Goal: Check status: Check status

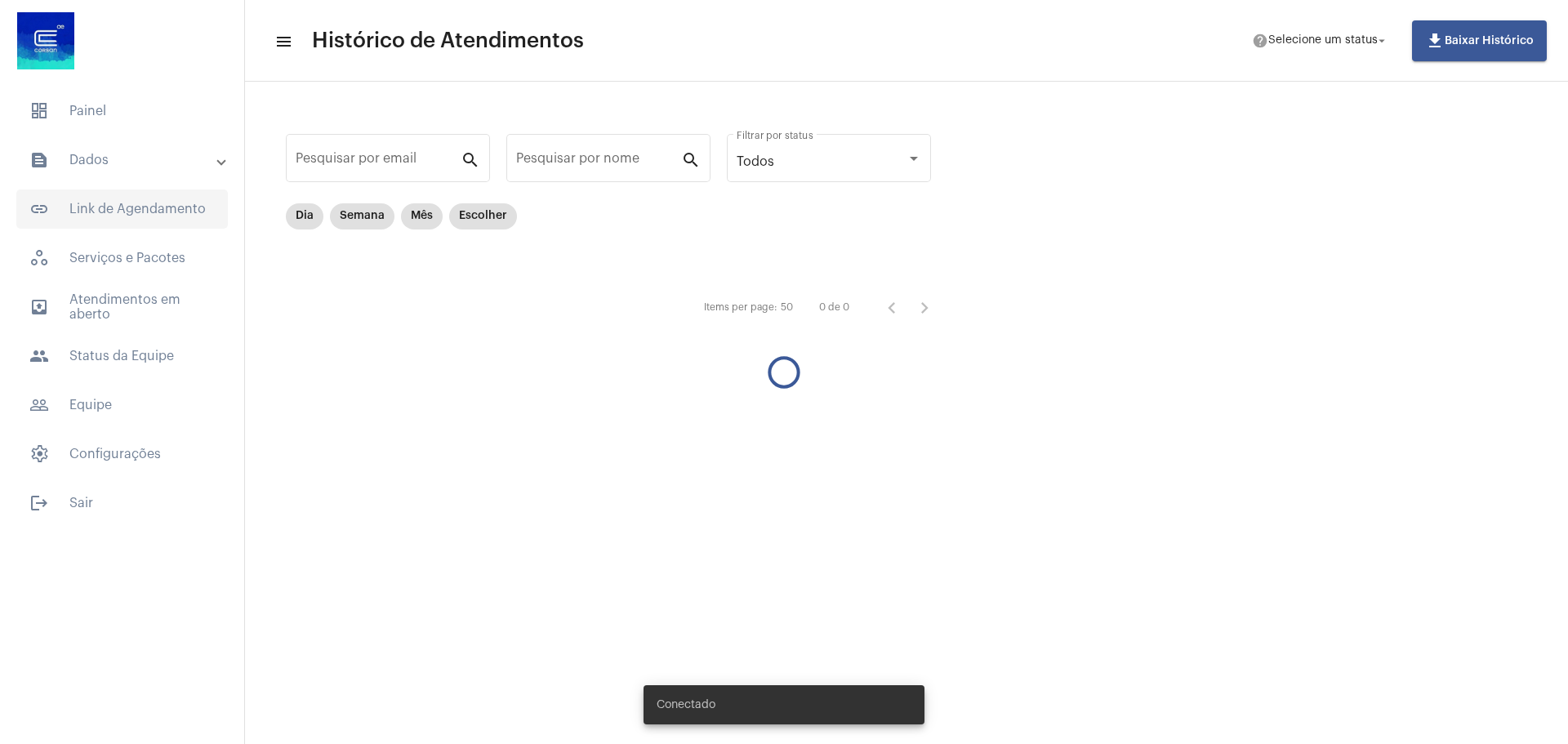
click at [144, 212] on span "link_outlined Link de Agendamento" at bounding box center [122, 209] width 211 height 39
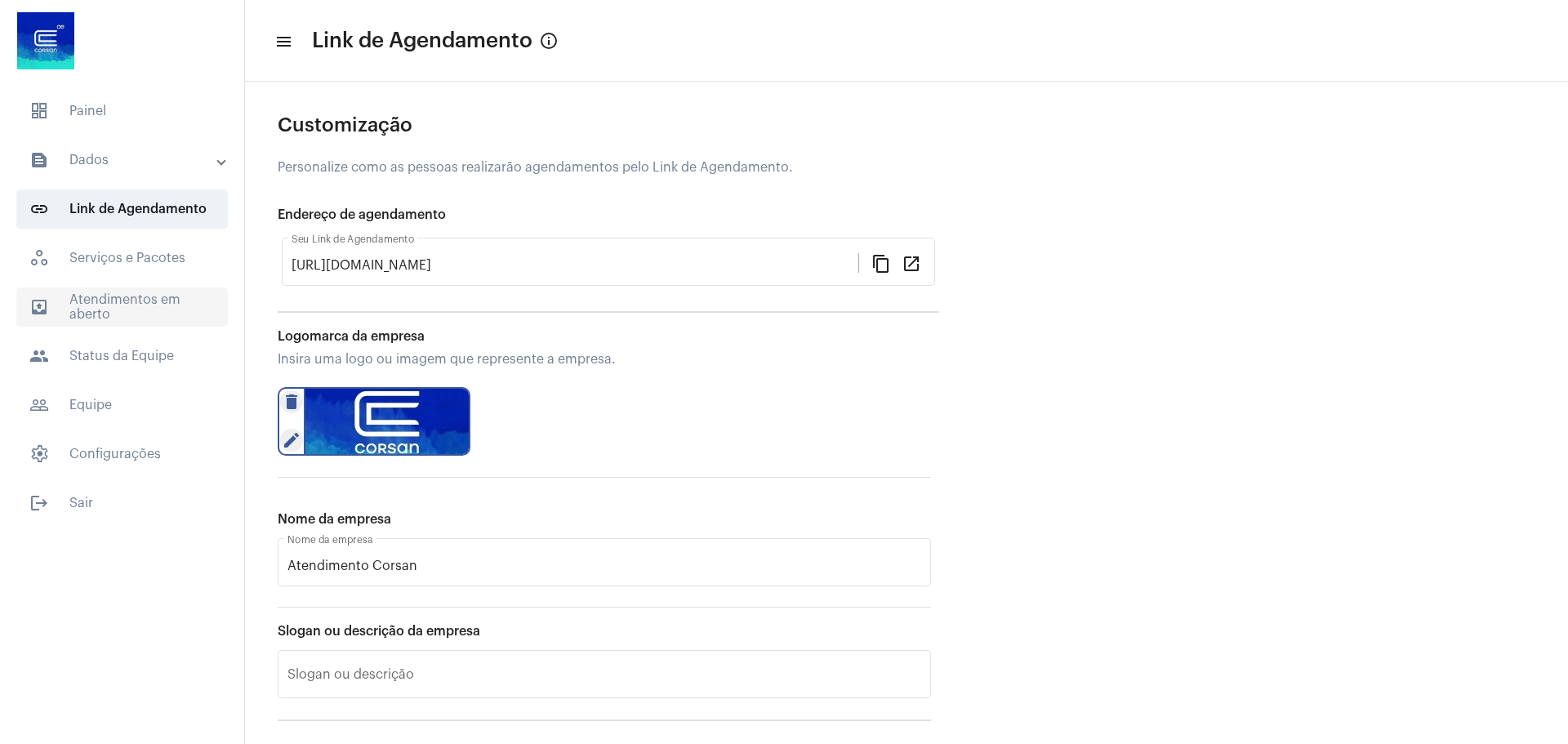
click at [139, 307] on span "outbox_outline Atendimentos em aberto" at bounding box center [122, 307] width 211 height 39
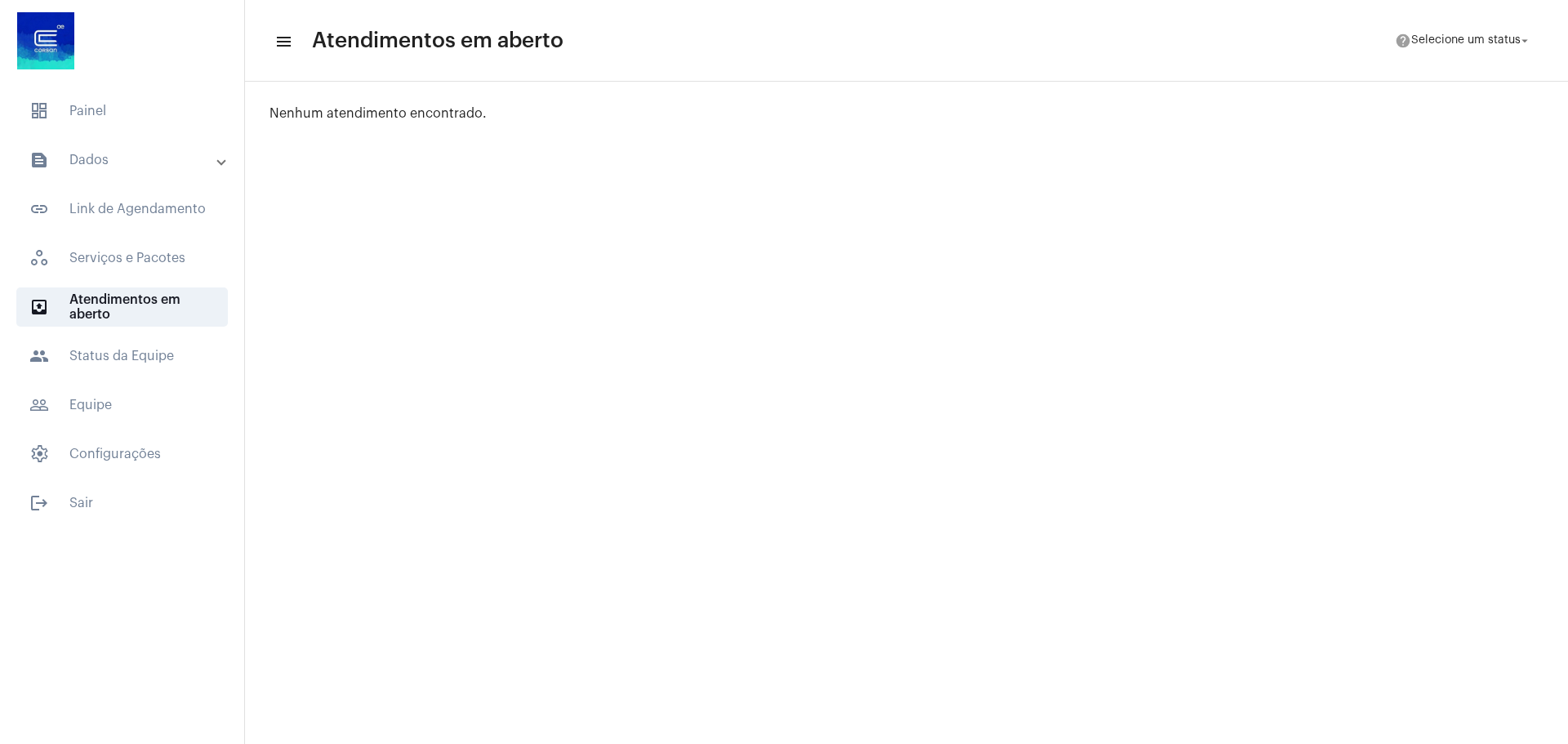
click at [154, 172] on mat-expansion-panel-header "text_snippet_outlined Dados" at bounding box center [126, 159] width 235 height 39
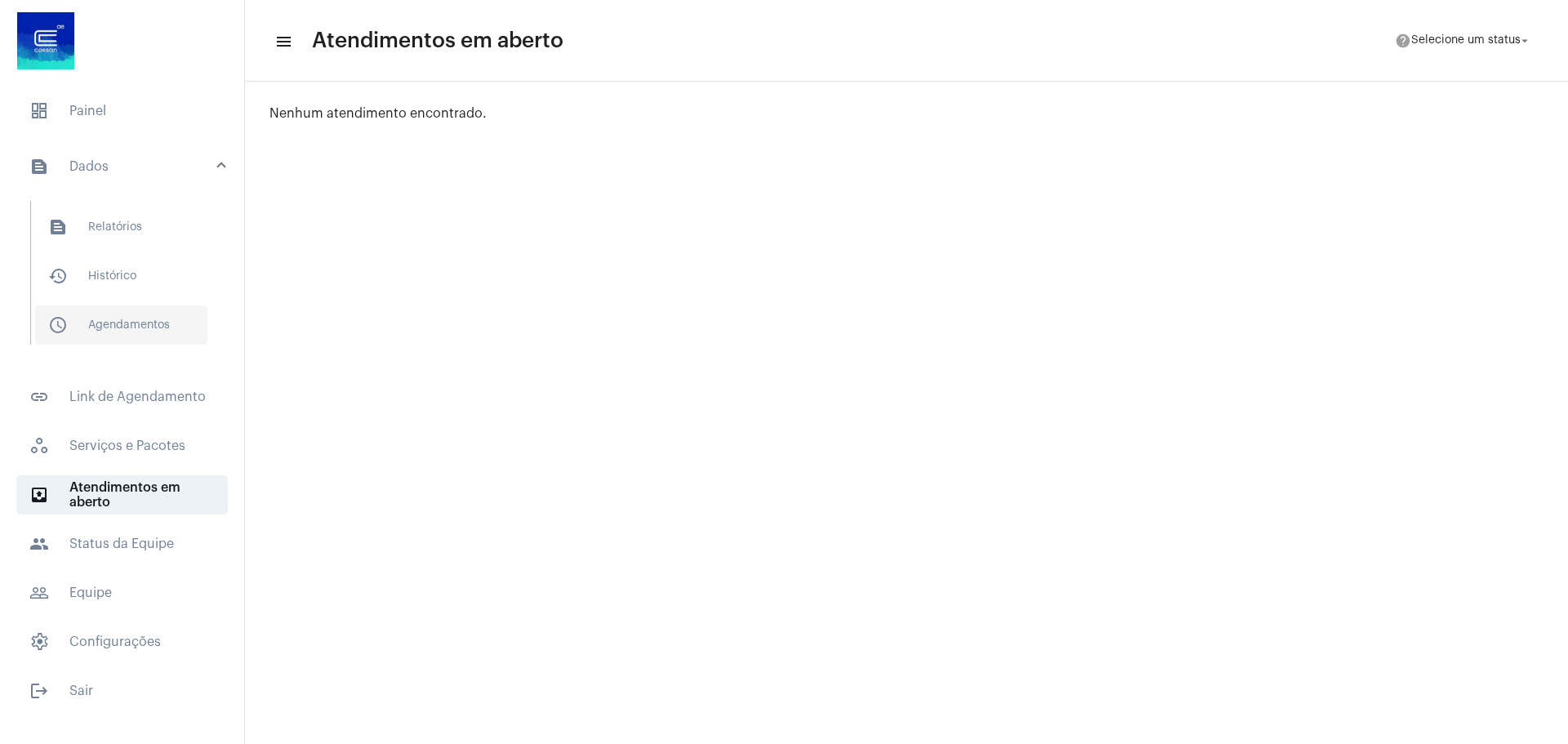
click at [146, 321] on span "schedule_outlined Agendamentos" at bounding box center [121, 325] width 172 height 39
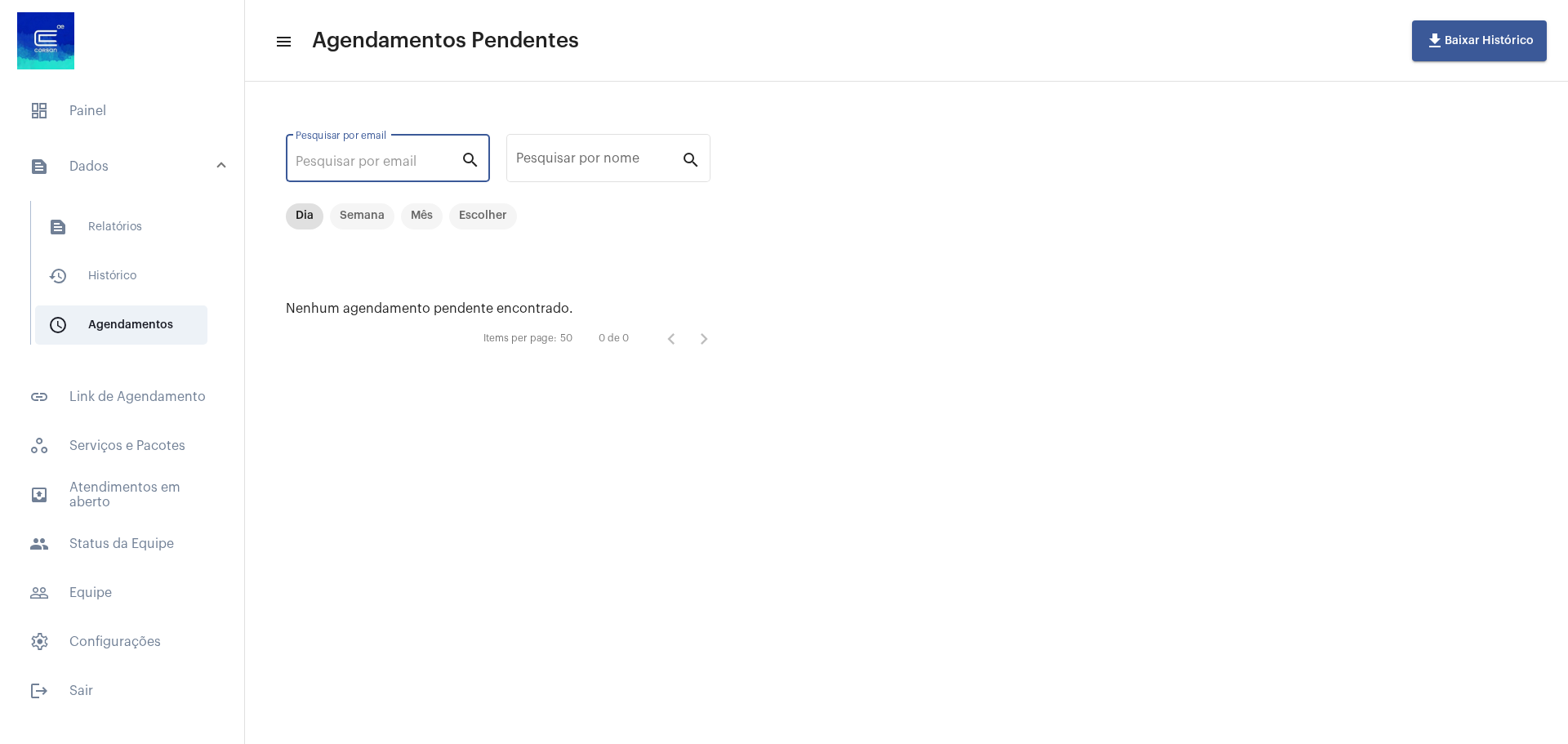
click at [398, 162] on input "Pesquisar por email" at bounding box center [378, 161] width 165 height 15
paste input "[PERSON_NAME]"
type input "[PERSON_NAME]"
click at [467, 215] on mat-chip "Escolher" at bounding box center [483, 217] width 68 height 26
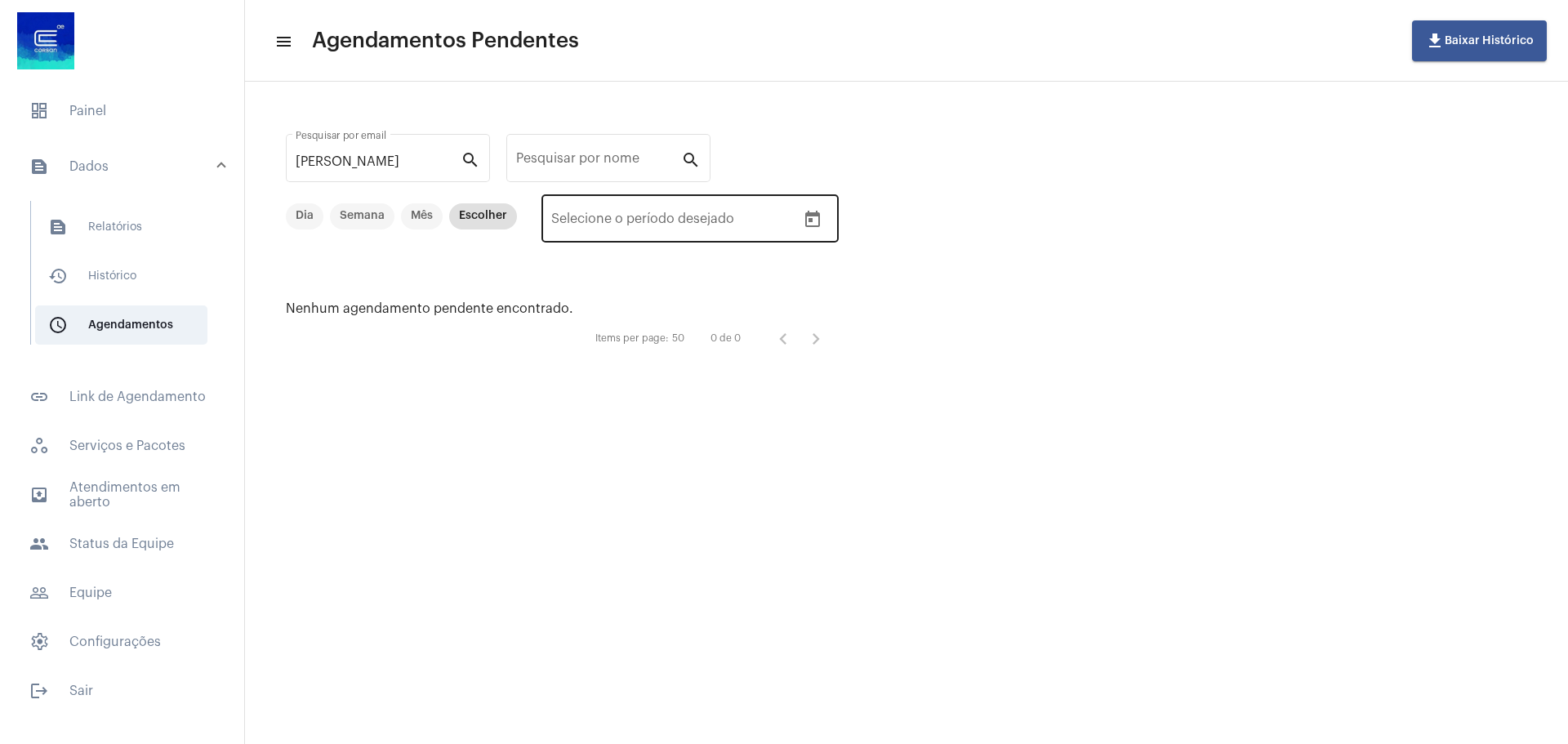
click at [813, 217] on icon "Open calendar" at bounding box center [813, 219] width 20 height 20
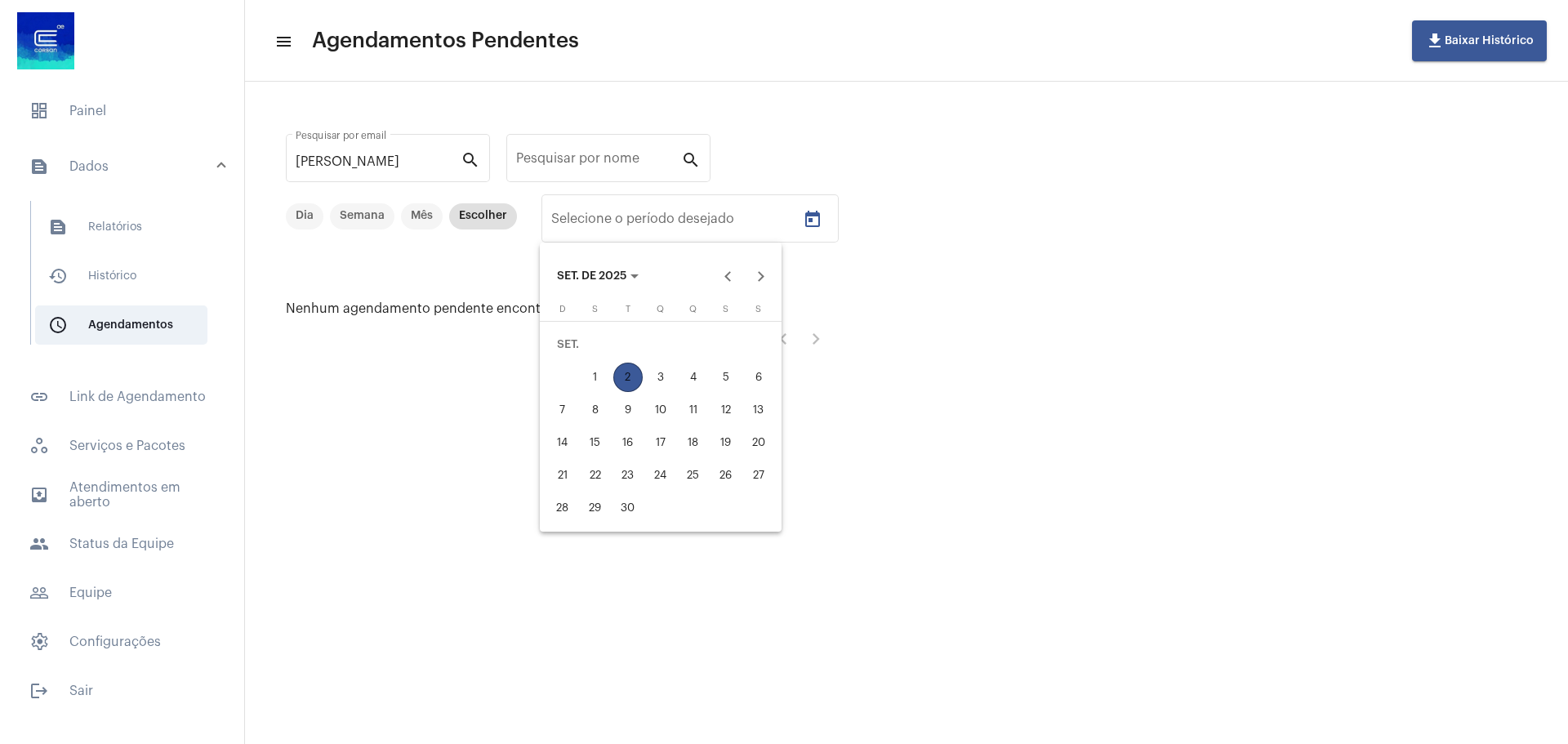
click at [623, 379] on div "2" at bounding box center [628, 378] width 29 height 29
type input "[DATE]"
click at [623, 502] on div "30" at bounding box center [628, 508] width 29 height 29
type input "[DATE]"
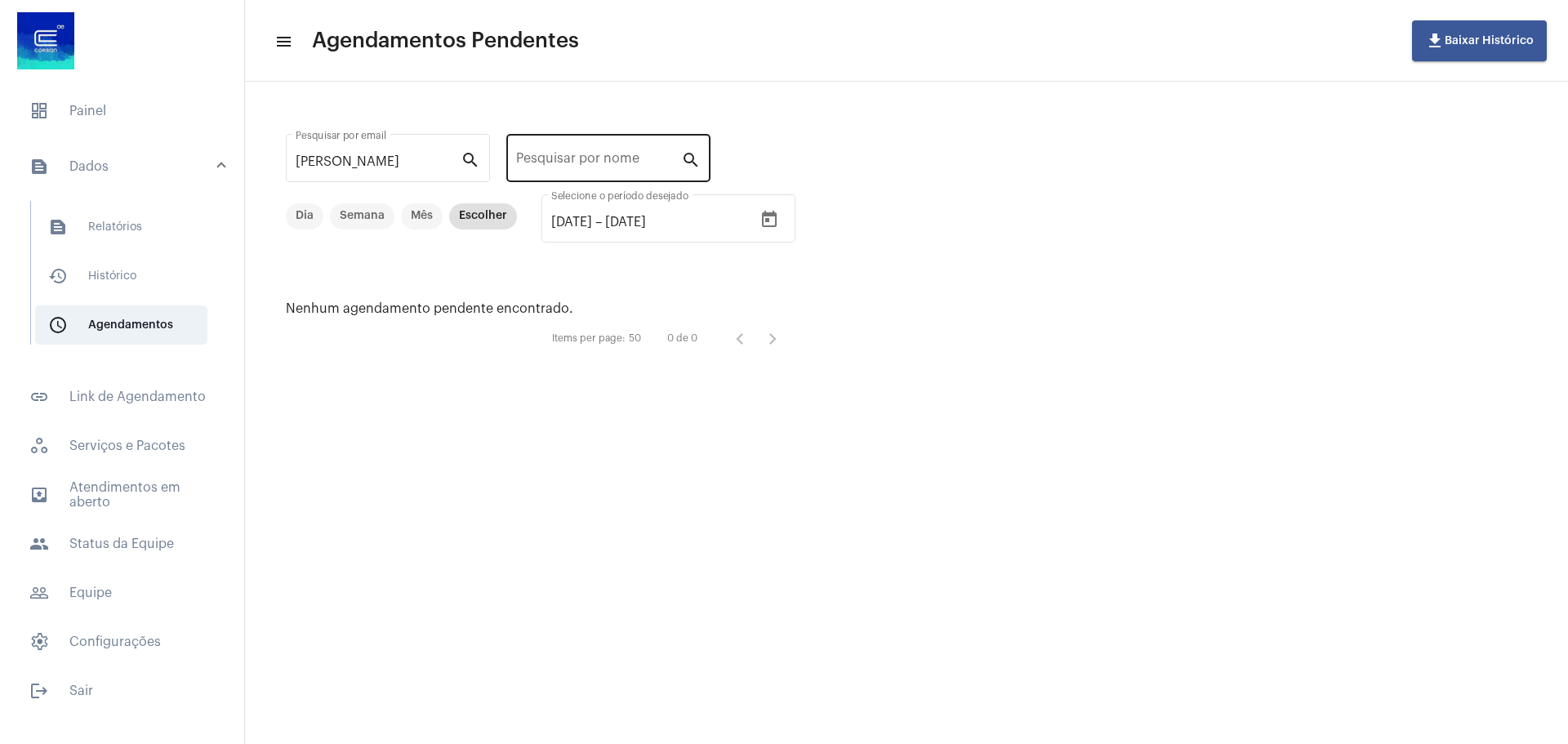
click at [542, 152] on div "Pesquisar por nome" at bounding box center [599, 156] width 165 height 51
paste input "[PERSON_NAME]"
type input "[PERSON_NAME]"
click at [424, 162] on input "[PERSON_NAME]" at bounding box center [378, 161] width 165 height 15
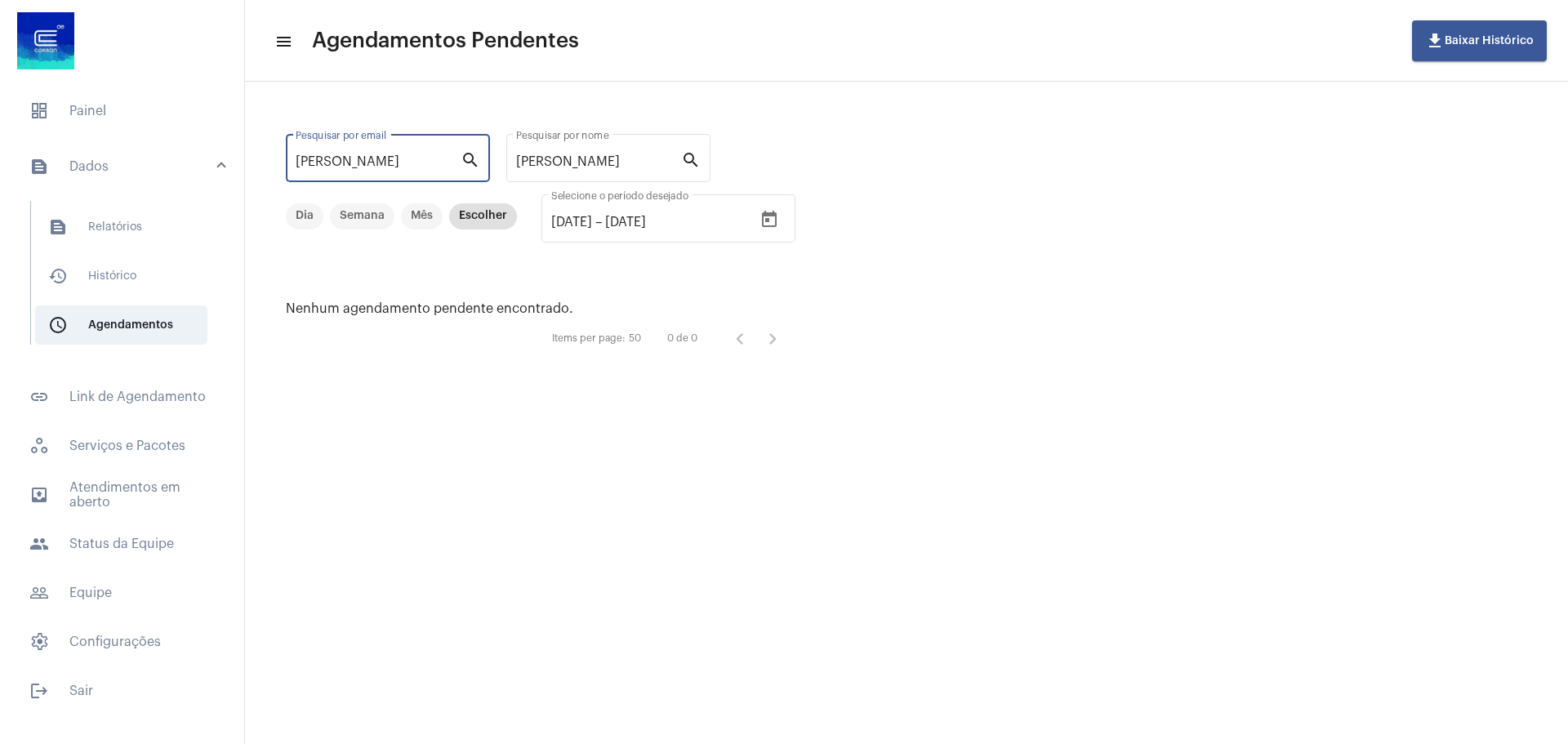
click at [424, 162] on input "[PERSON_NAME]" at bounding box center [378, 161] width 165 height 15
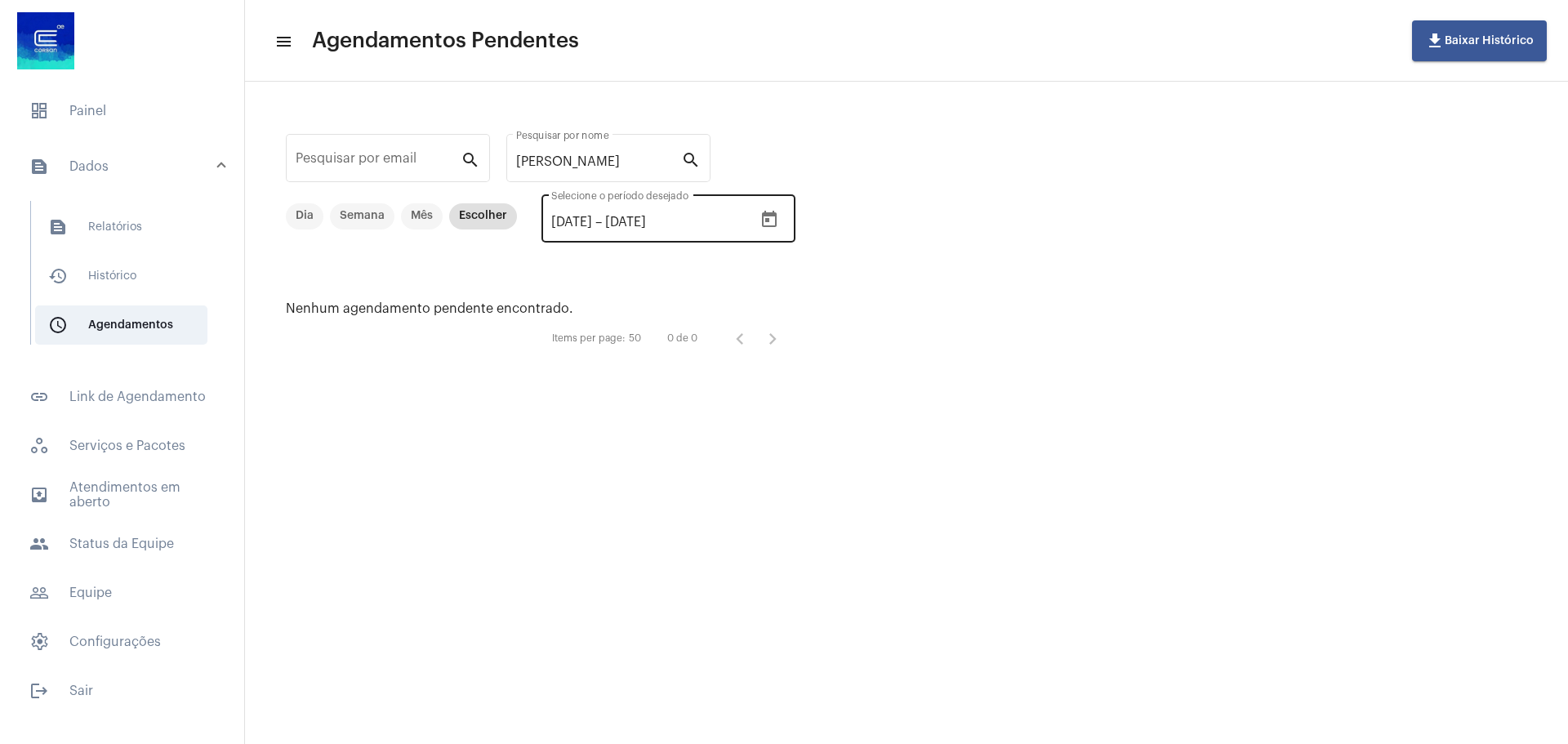
click at [703, 219] on input "[DATE]" at bounding box center [654, 222] width 98 height 15
click at [786, 223] on button "Open calendar" at bounding box center [769, 220] width 33 height 33
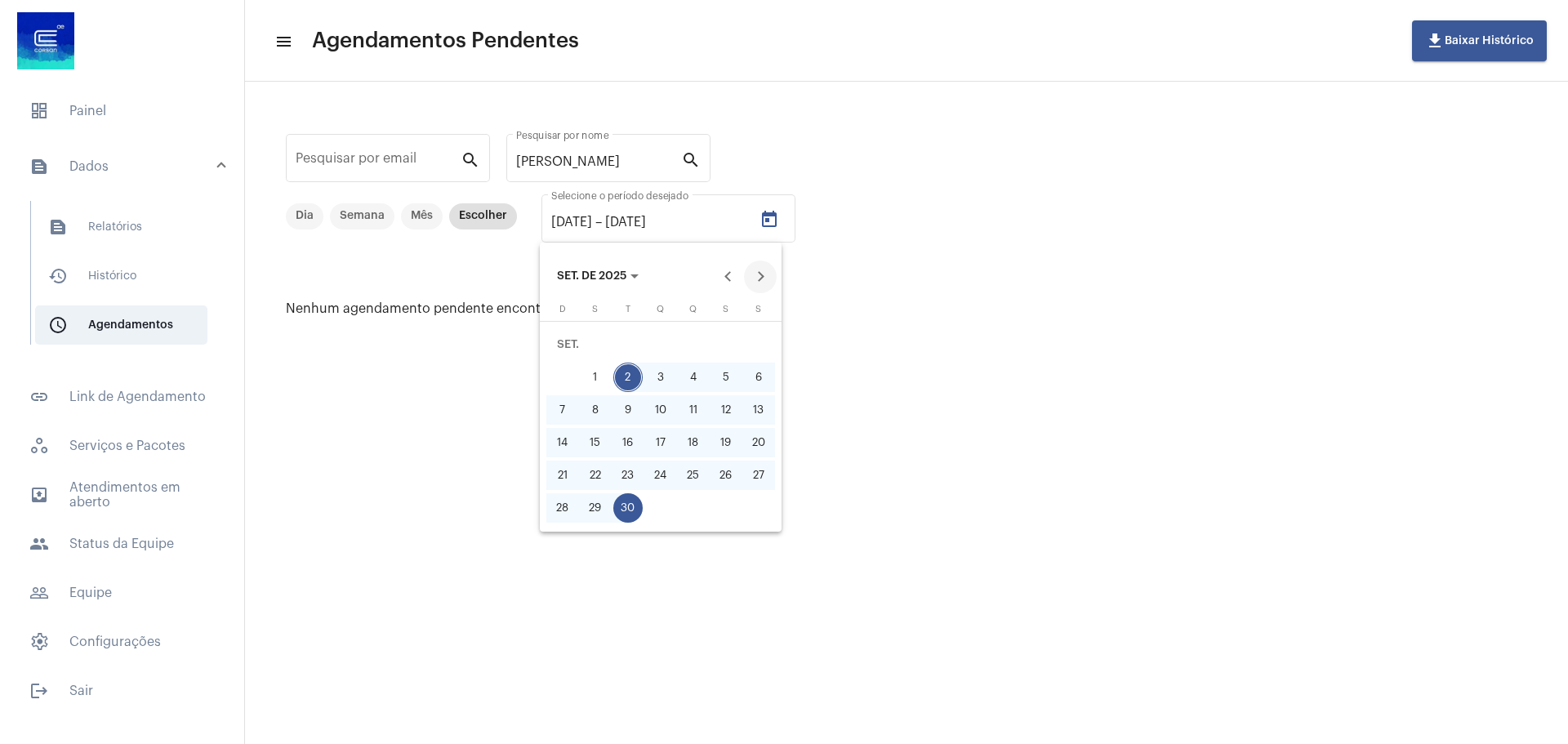
click at [764, 279] on button "Next month" at bounding box center [761, 277] width 33 height 33
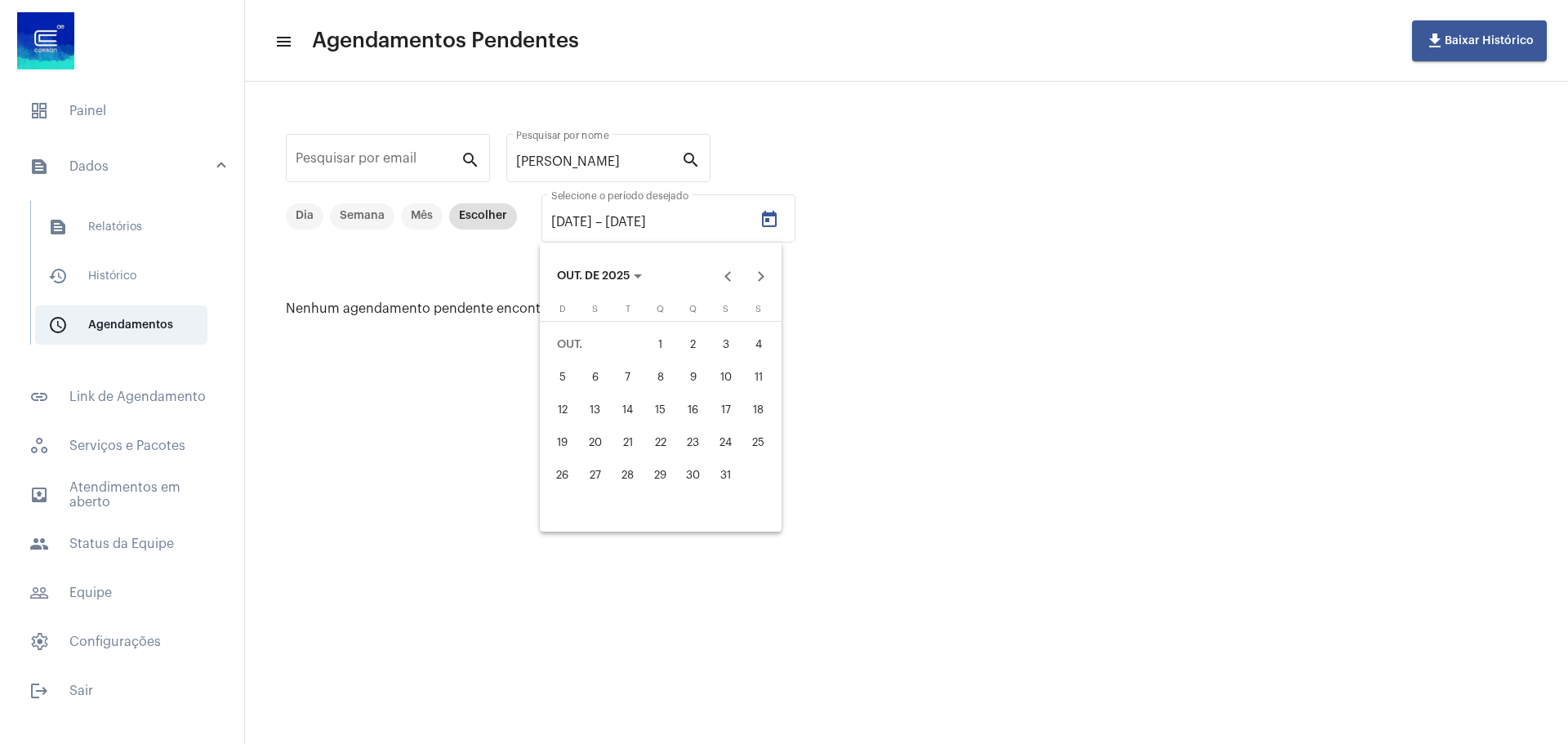
click at [726, 474] on div "31" at bounding box center [726, 476] width 29 height 29
type input "[DATE]"
drag, startPoint x: 647, startPoint y: 223, endPoint x: 556, endPoint y: 214, distance: 91.4
click at [556, 214] on div at bounding box center [784, 372] width 1568 height 744
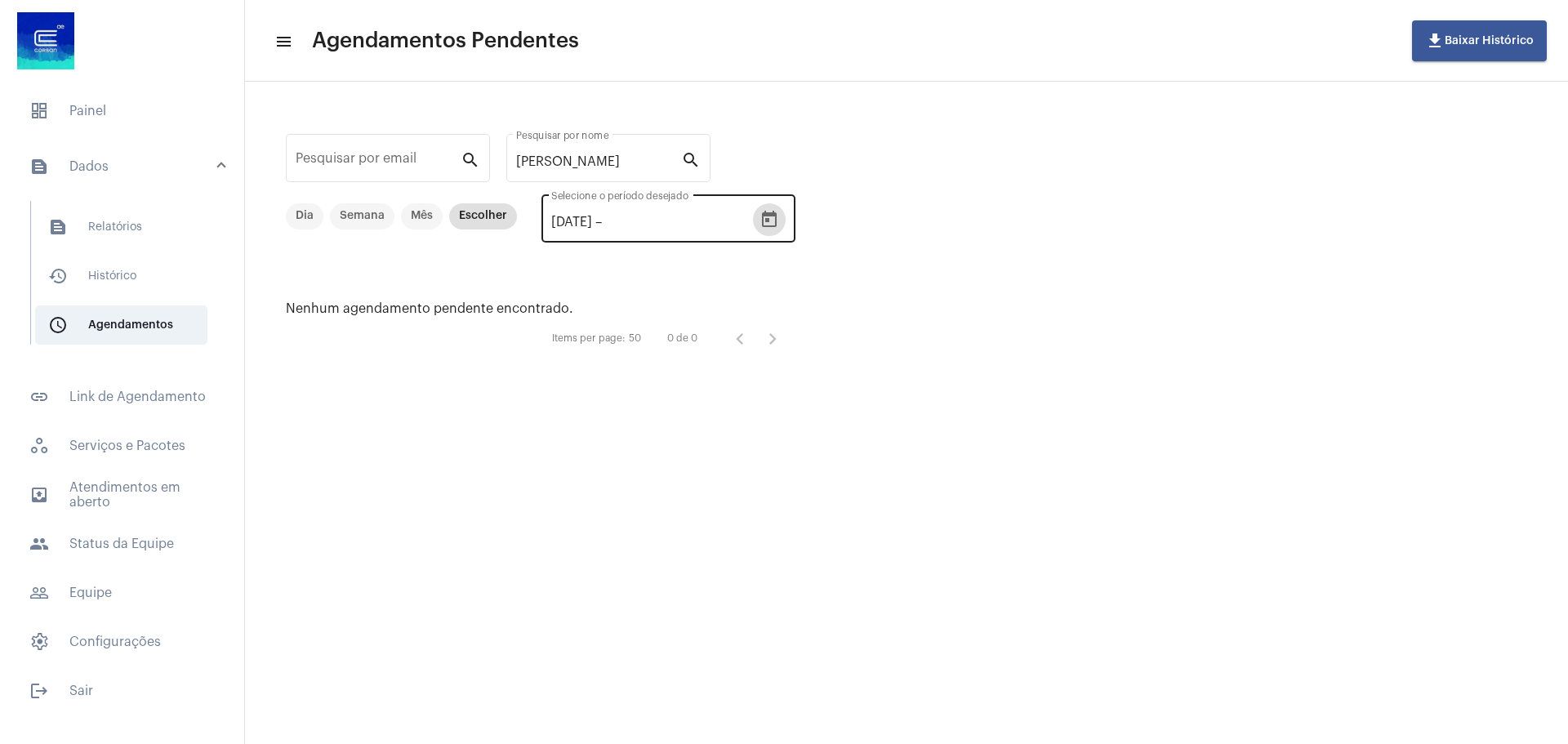
click at [779, 221] on icon "Open calendar" at bounding box center [769, 219] width 20 height 20
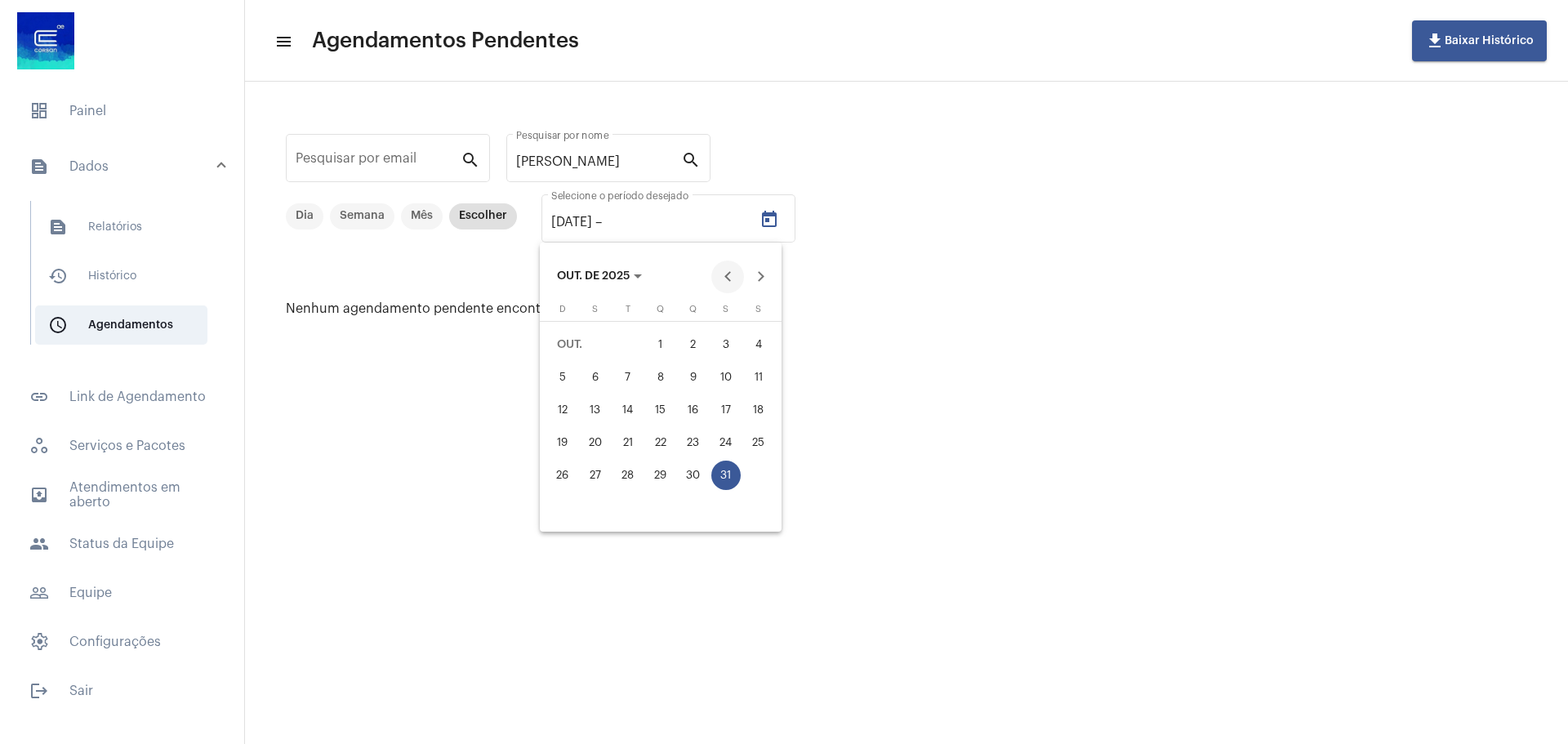
click at [731, 272] on button "Previous month" at bounding box center [728, 277] width 33 height 33
click at [632, 373] on div "2" at bounding box center [628, 378] width 29 height 29
type input "[DATE]"
click at [802, 219] on div at bounding box center [784, 372] width 1568 height 744
click at [779, 219] on icon "Open calendar" at bounding box center [769, 219] width 20 height 20
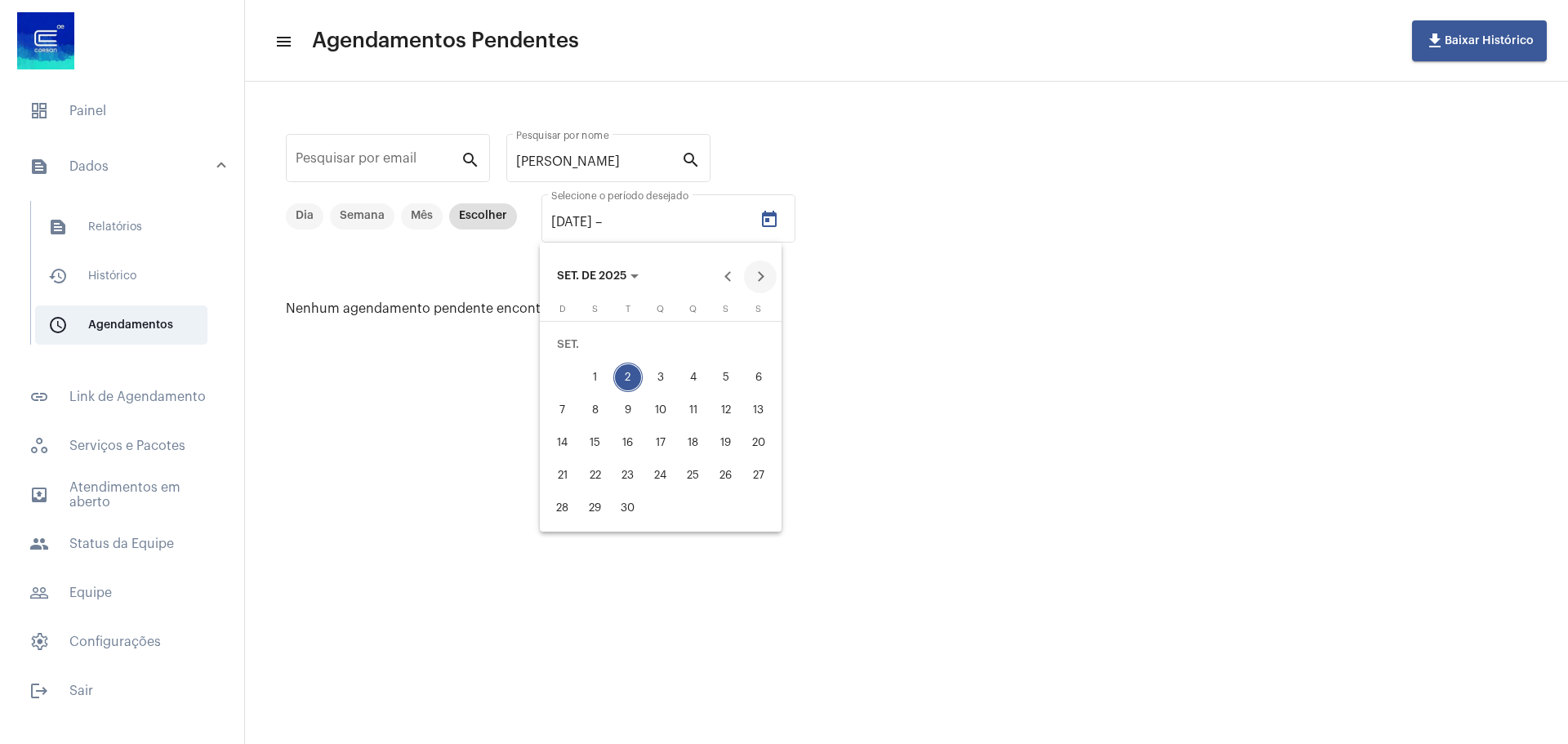
click at [762, 275] on button "Next month" at bounding box center [761, 277] width 33 height 33
click at [727, 480] on div "31" at bounding box center [726, 476] width 29 height 29
type input "[DATE]"
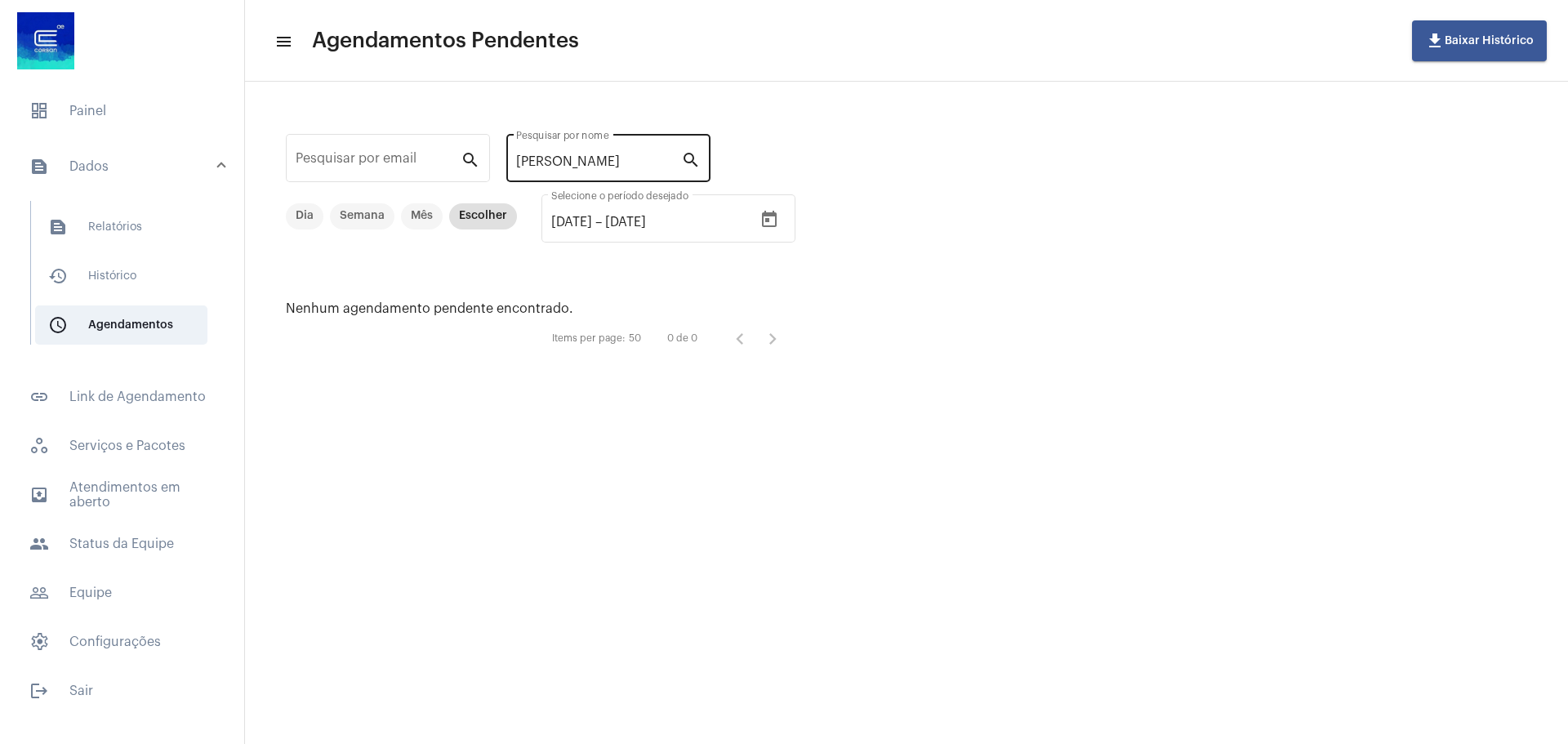
click at [684, 162] on mat-icon "search" at bounding box center [690, 159] width 20 height 20
click at [693, 159] on mat-icon "search" at bounding box center [690, 159] width 20 height 20
click at [602, 161] on input "[PERSON_NAME]" at bounding box center [599, 161] width 165 height 15
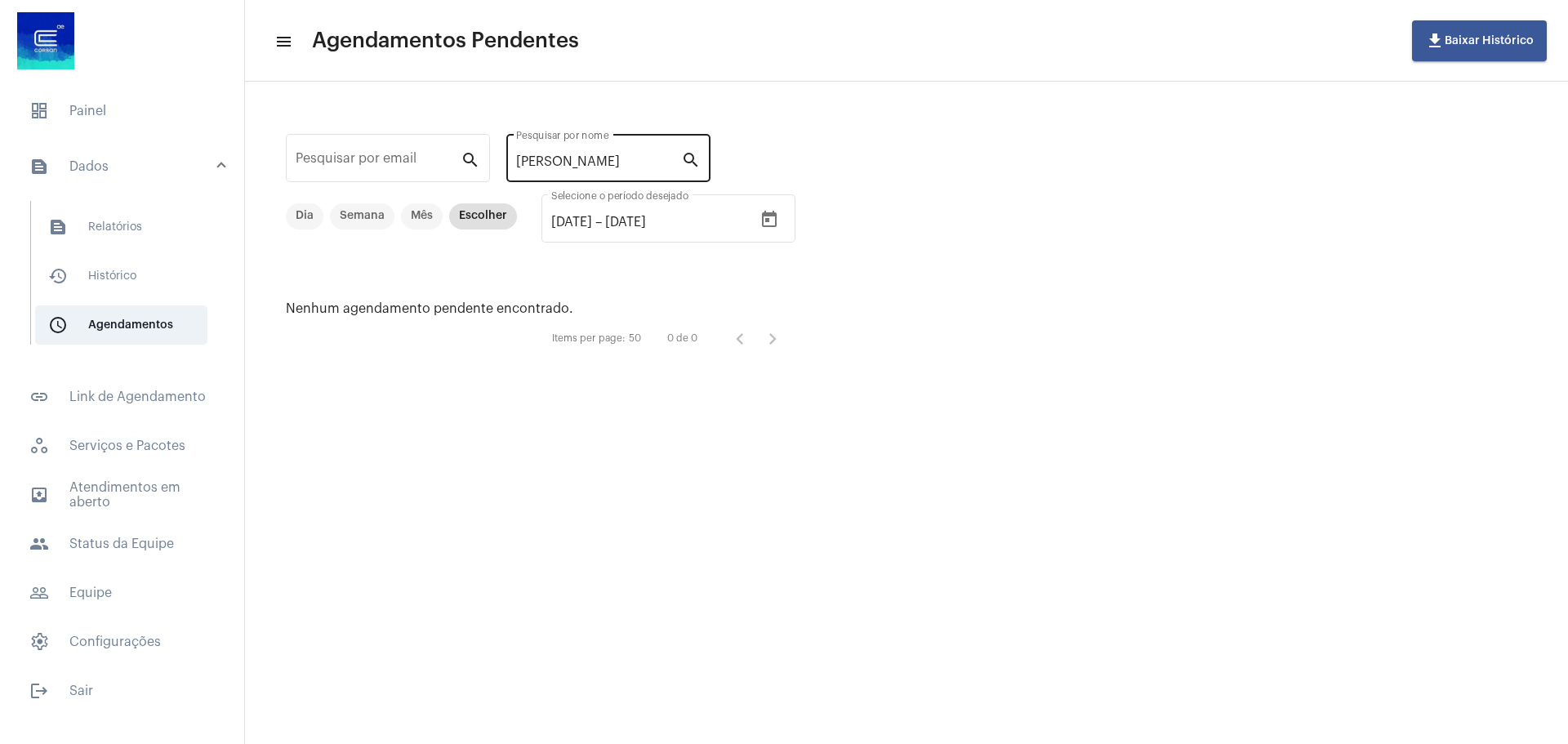
click at [585, 162] on input "[PERSON_NAME]" at bounding box center [599, 161] width 165 height 15
type input "FernandaMendonca"
click at [585, 162] on input "FernandaMendonca" at bounding box center [599, 161] width 165 height 15
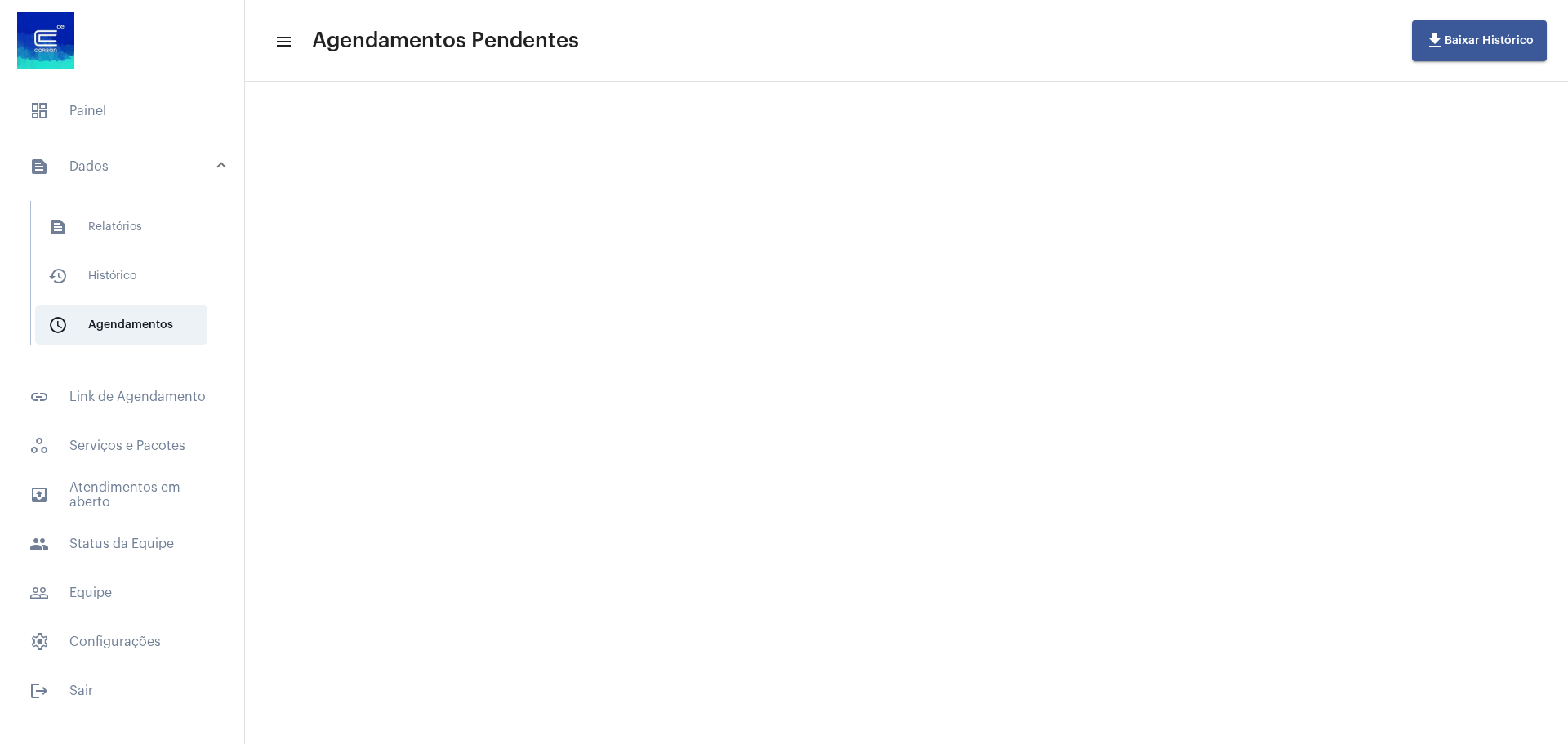
click at [585, 162] on mat-sidenav-content "menu Agendamentos Pendentes file_download Baixar Histórico Pesquisar por email …" at bounding box center [906, 372] width 1323 height 744
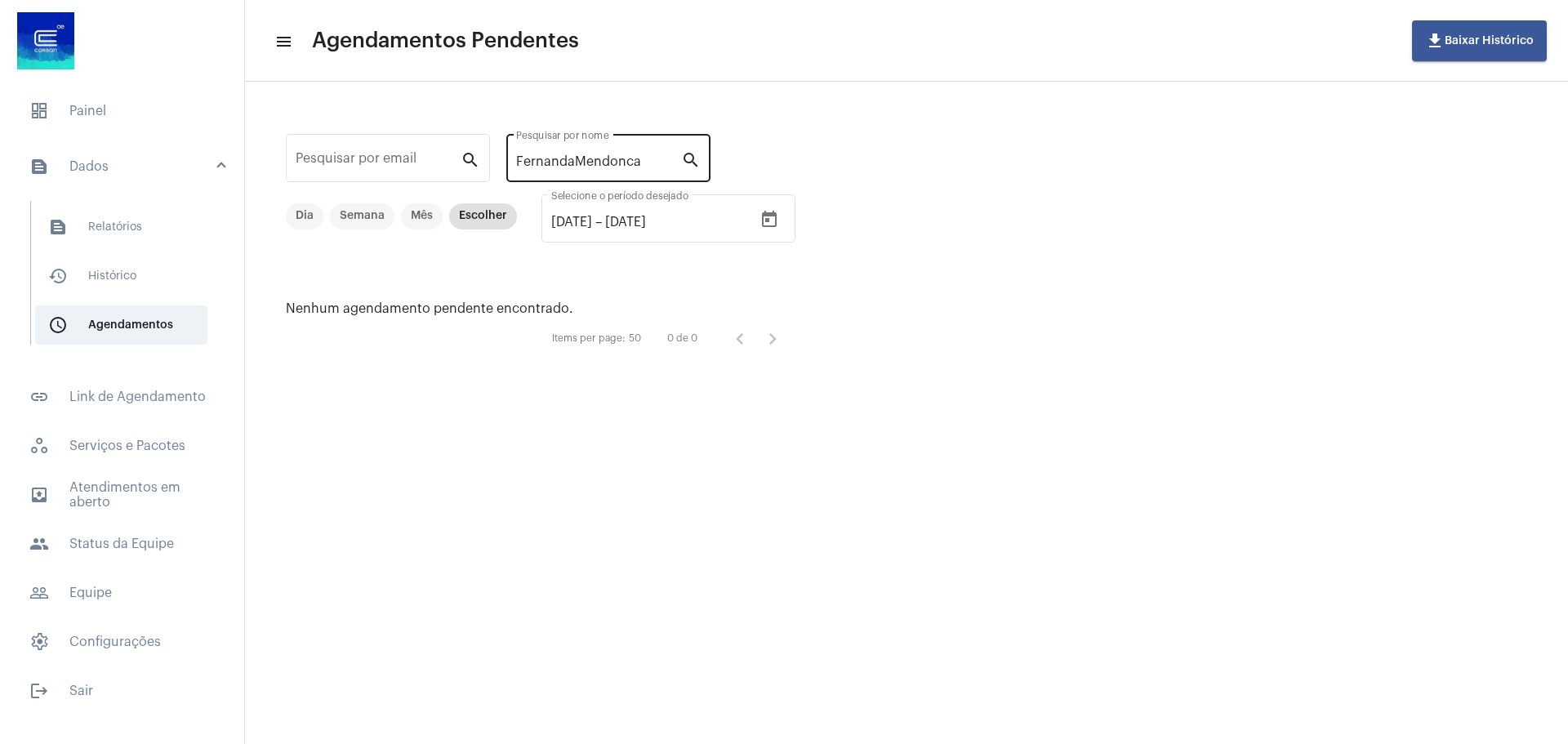
click at [585, 162] on input "FernandaMendonca" at bounding box center [599, 161] width 165 height 15
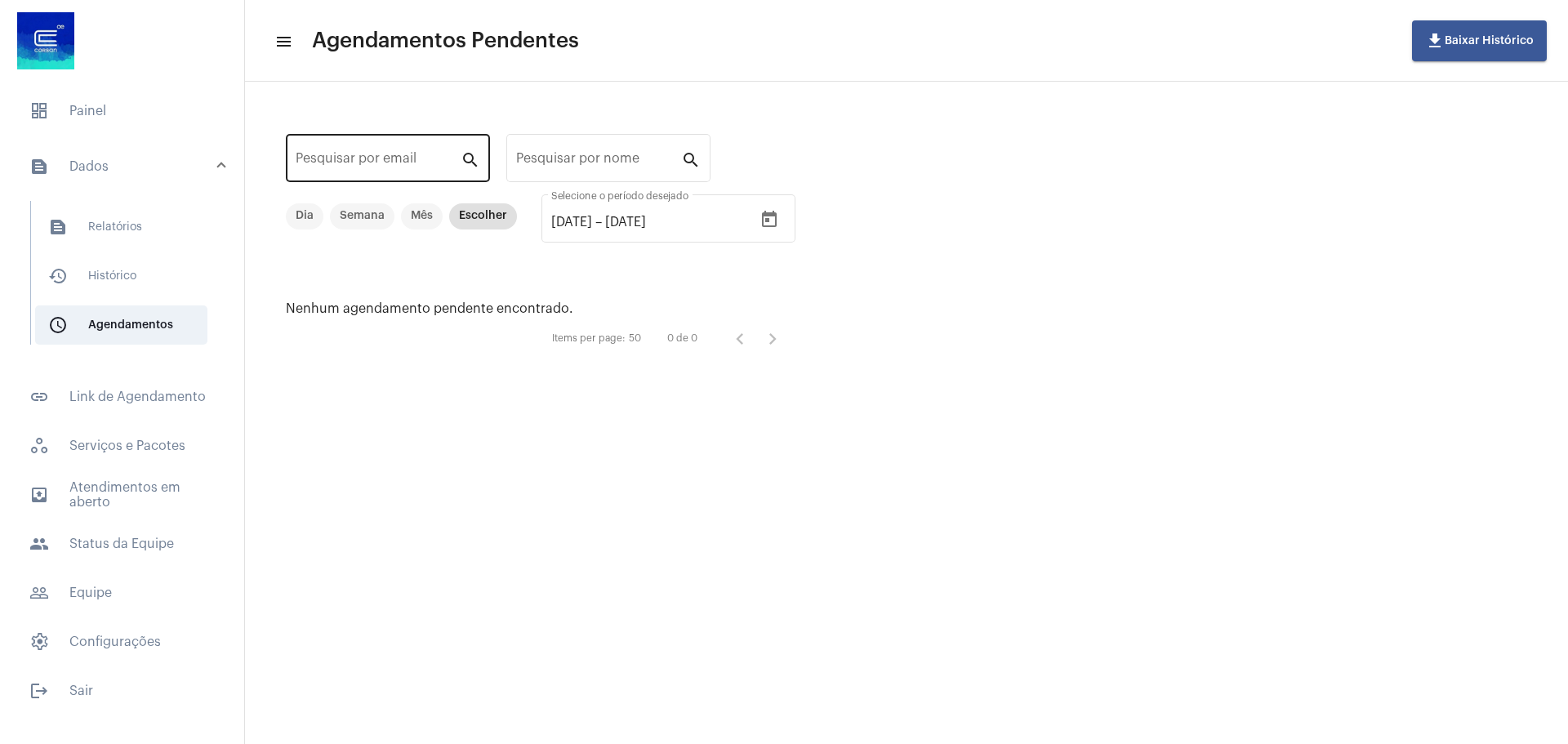
click at [417, 159] on mat-sidenav-content "menu Agendamentos Pendentes file_download Baixar Histórico Pesquisar por email …" at bounding box center [906, 372] width 1323 height 744
click at [417, 159] on input "Pesquisar por email" at bounding box center [378, 161] width 165 height 15
paste input "[EMAIL_ADDRESS][DOMAIN_NAME]"
type input "[EMAIL_ADDRESS][DOMAIN_NAME]"
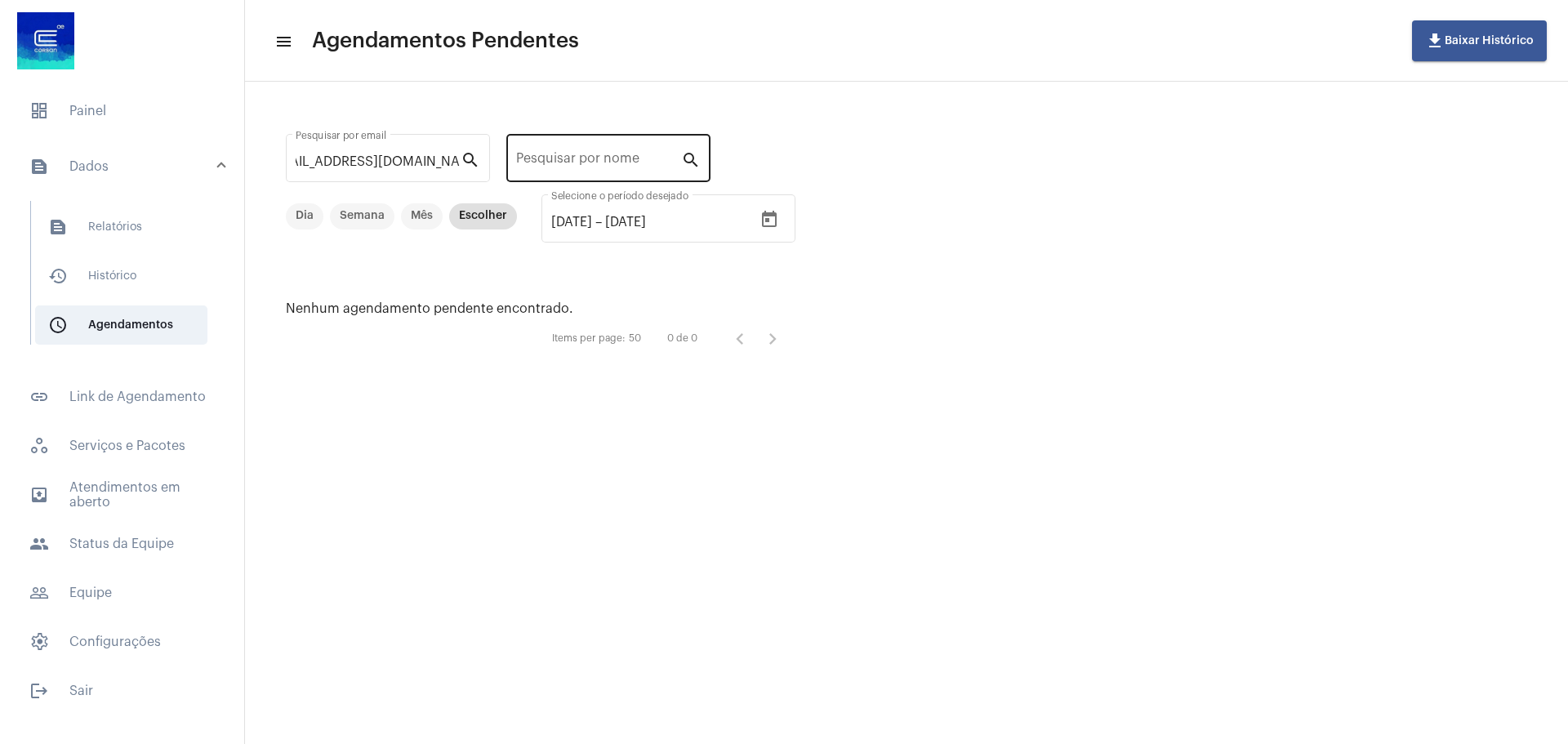
click at [686, 162] on mat-icon "search" at bounding box center [690, 159] width 20 height 20
drag, startPoint x: 432, startPoint y: 166, endPoint x: 183, endPoint y: 163, distance: 249.0
click at [183, 163] on mat-sidenav-container "dashboard Painel text_snippet_outlined Dados text_snippet_outlined Relatórios h…" at bounding box center [784, 372] width 1568 height 744
click at [360, 271] on mat-chip-list "Dia Semana Mês Escolher" at bounding box center [401, 244] width 231 height 81
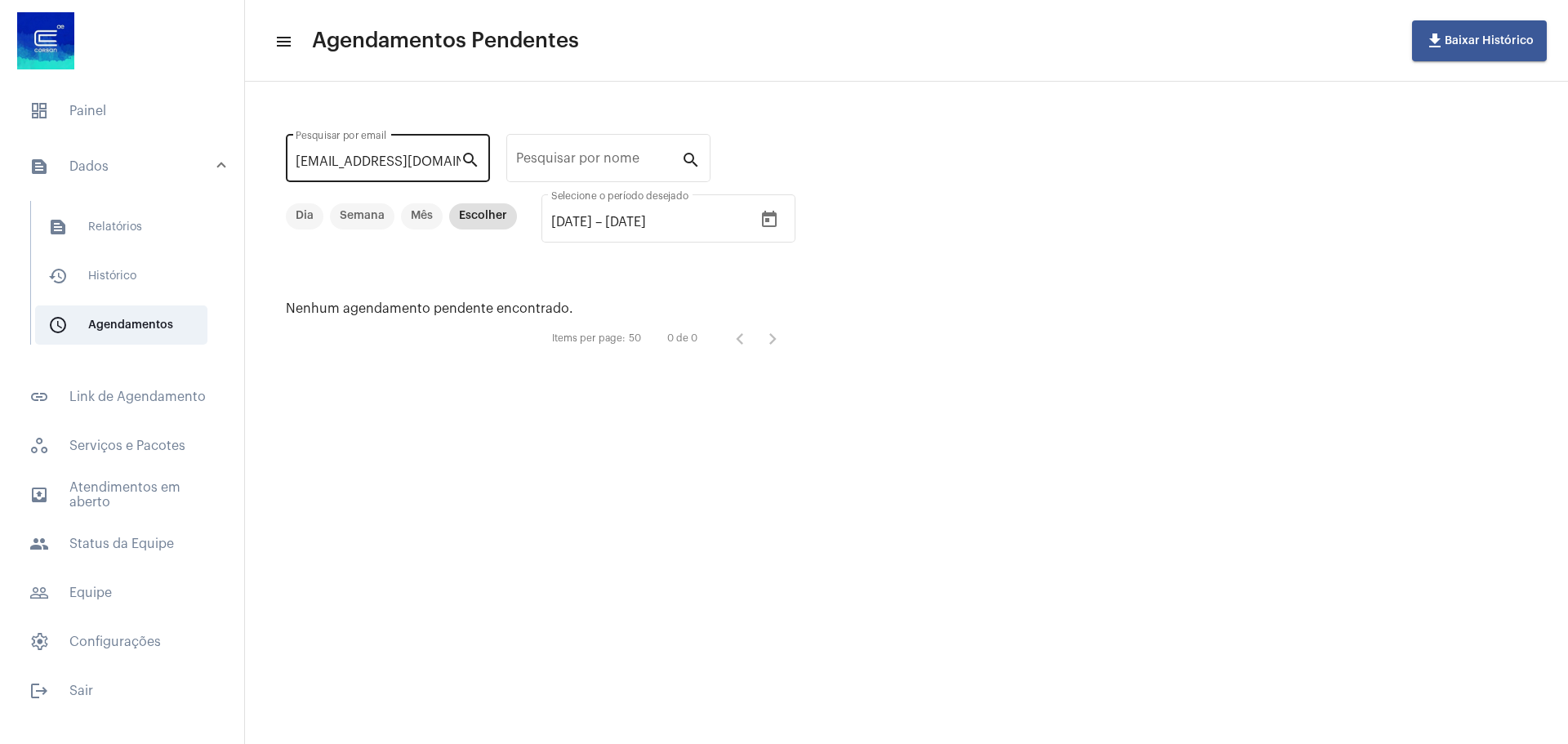
click at [478, 159] on mat-icon "search" at bounding box center [470, 159] width 20 height 20
click at [469, 158] on mat-icon "search" at bounding box center [470, 159] width 20 height 20
click at [443, 256] on mat-chip-list "Dia Semana Mês Escolher" at bounding box center [401, 244] width 231 height 81
click at [454, 163] on input "[EMAIL_ADDRESS][DOMAIN_NAME]" at bounding box center [378, 161] width 165 height 15
click at [468, 156] on mat-icon "search" at bounding box center [470, 159] width 20 height 20
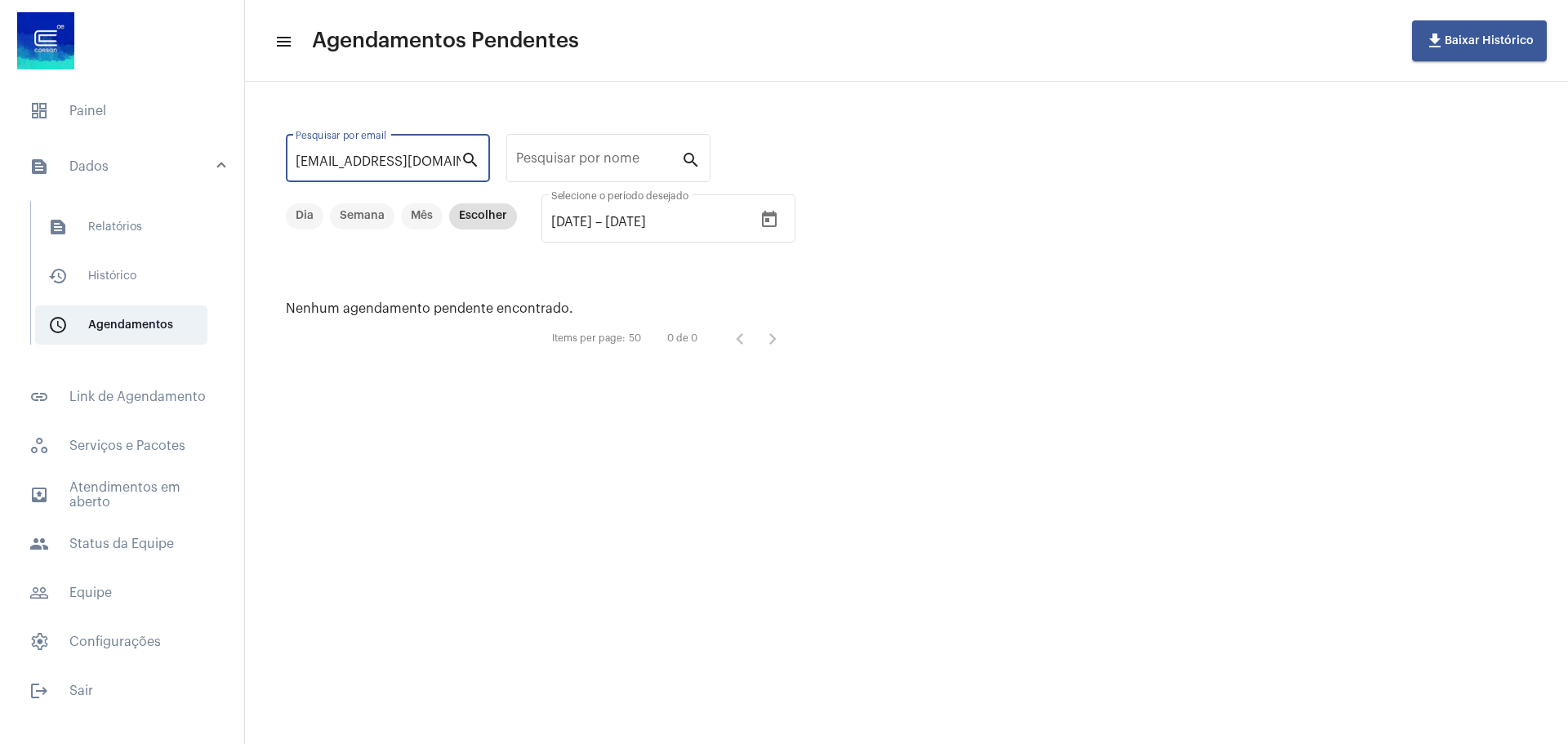
click at [766, 270] on div "[DATE] [DATE] – [DATE] Selecione o período desejado" at bounding box center [668, 236] width 254 height 98
click at [777, 225] on icon "Open calendar" at bounding box center [769, 218] width 15 height 16
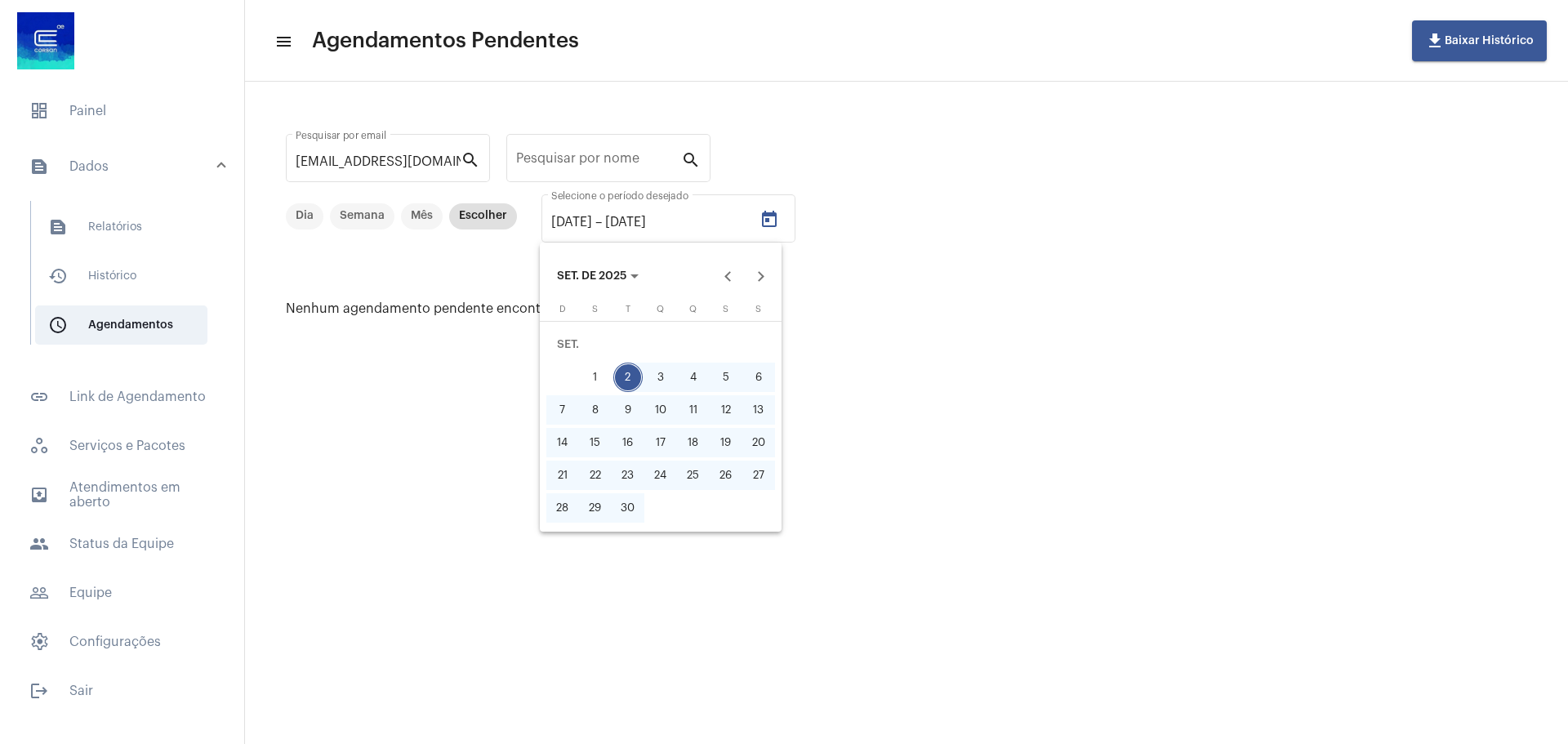
click at [876, 322] on div at bounding box center [784, 372] width 1568 height 744
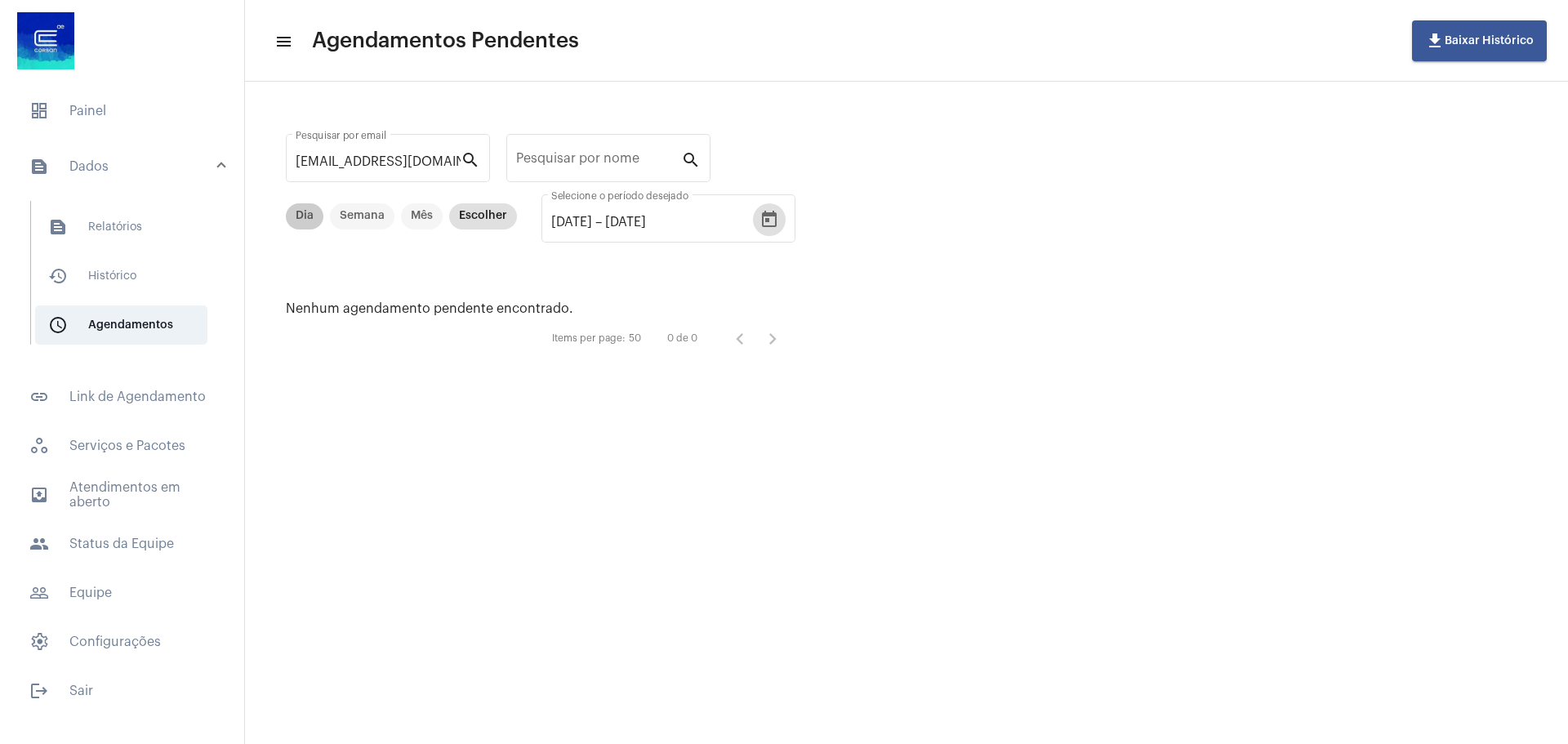
click at [446, 254] on mat-chip-list "Dia Semana Mês Escolher" at bounding box center [401, 244] width 231 height 81
click at [694, 159] on mat-icon "search" at bounding box center [690, 159] width 20 height 20
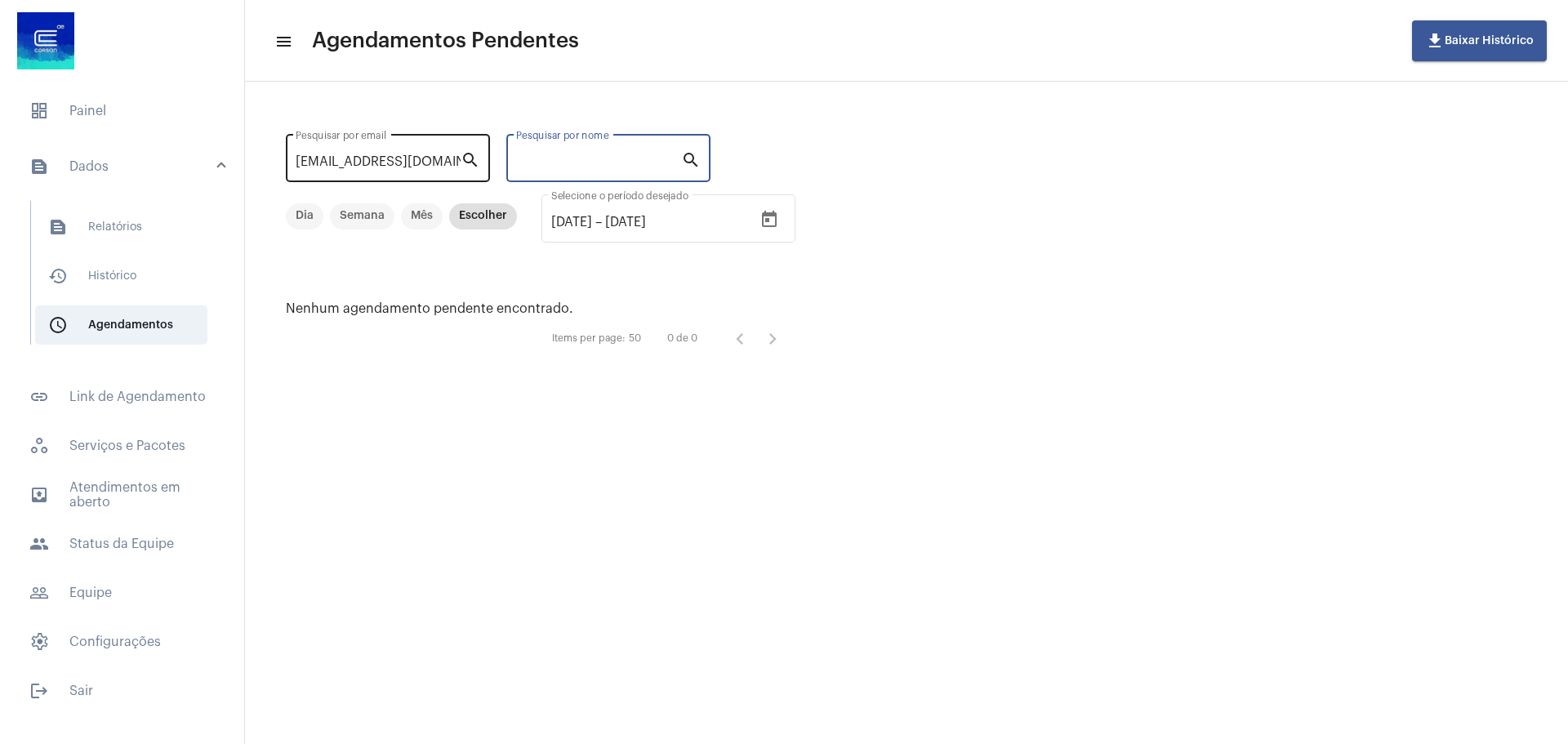
click at [470, 160] on mat-icon "search" at bounding box center [470, 159] width 20 height 20
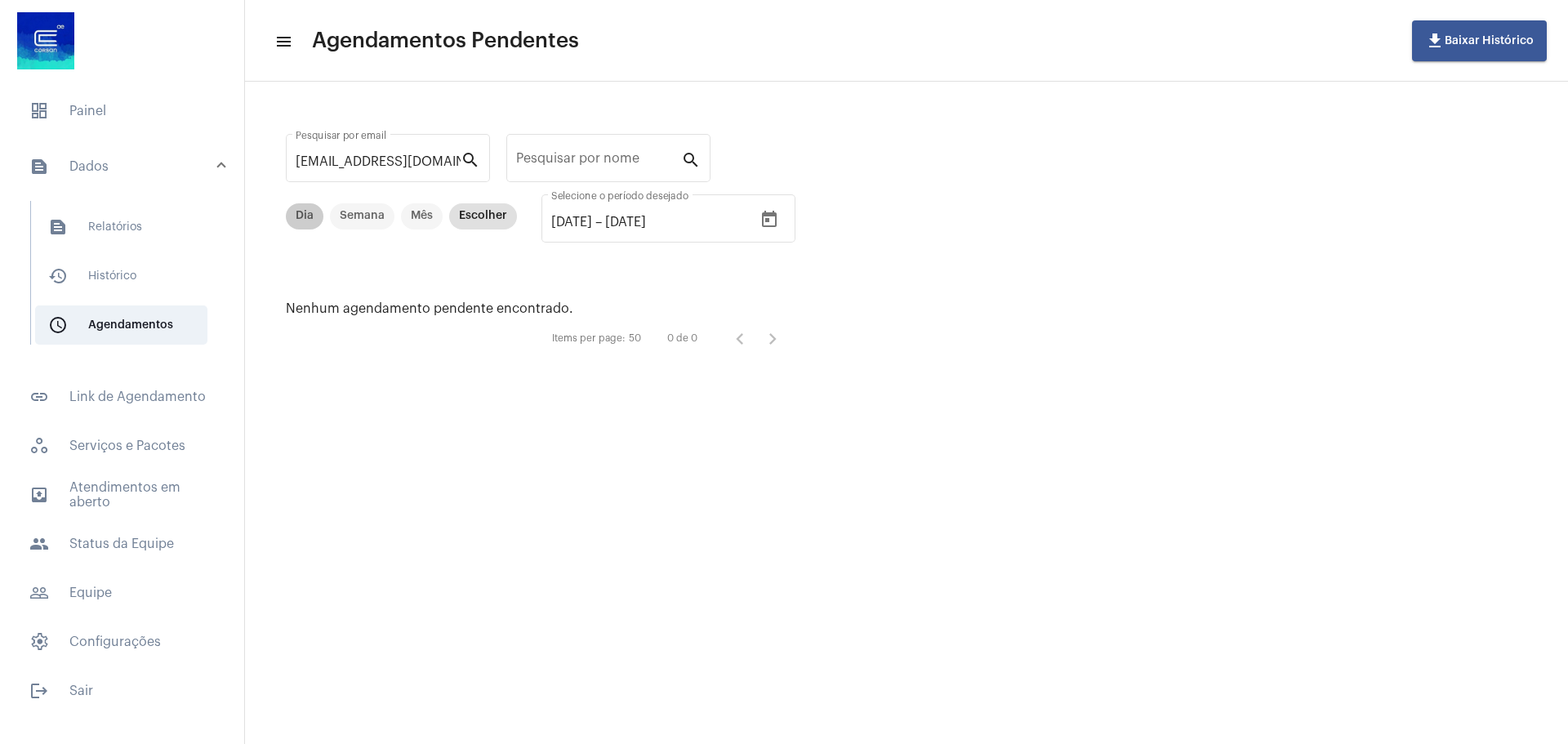
click at [457, 243] on mat-chip-list "Dia Semana Mês Escolher" at bounding box center [401, 244] width 231 height 81
click at [471, 160] on mat-icon "search" at bounding box center [470, 159] width 20 height 20
click at [753, 219] on div "[DATE] [DATE] – [DATE]" at bounding box center [651, 222] width 202 height 15
click at [386, 171] on div "[EMAIL_ADDRESS][DOMAIN_NAME] Pesquisar por email" at bounding box center [378, 156] width 165 height 51
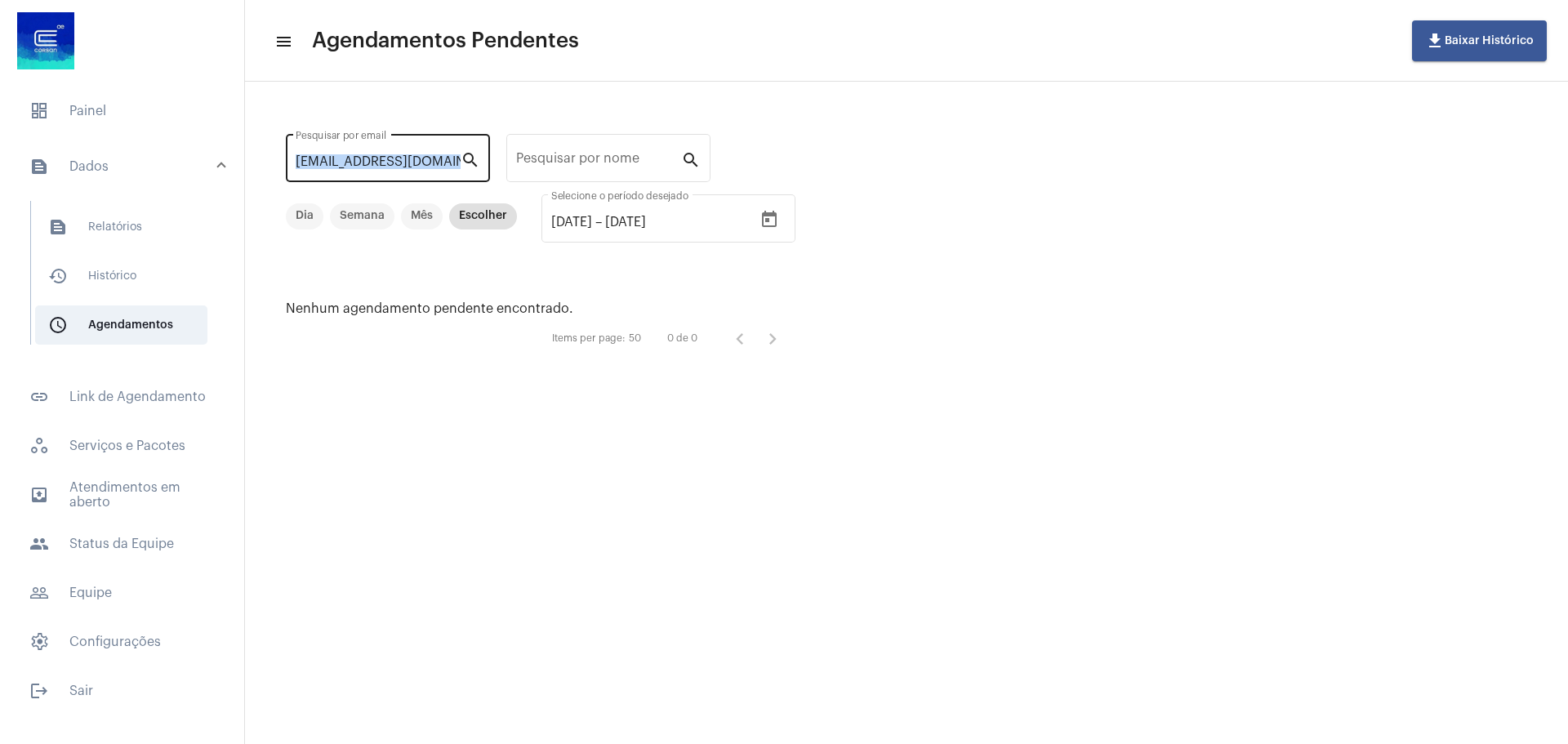
click at [386, 171] on div "[EMAIL_ADDRESS][DOMAIN_NAME] Pesquisar por email" at bounding box center [378, 156] width 165 height 51
click at [386, 171] on div "[EMAIL_ADDRESS][DOMAIN_NAME] Pesquisar por email" at bounding box center [378, 156] width 165 height 51
click at [381, 164] on input "[EMAIL_ADDRESS][DOMAIN_NAME]" at bounding box center [378, 161] width 165 height 15
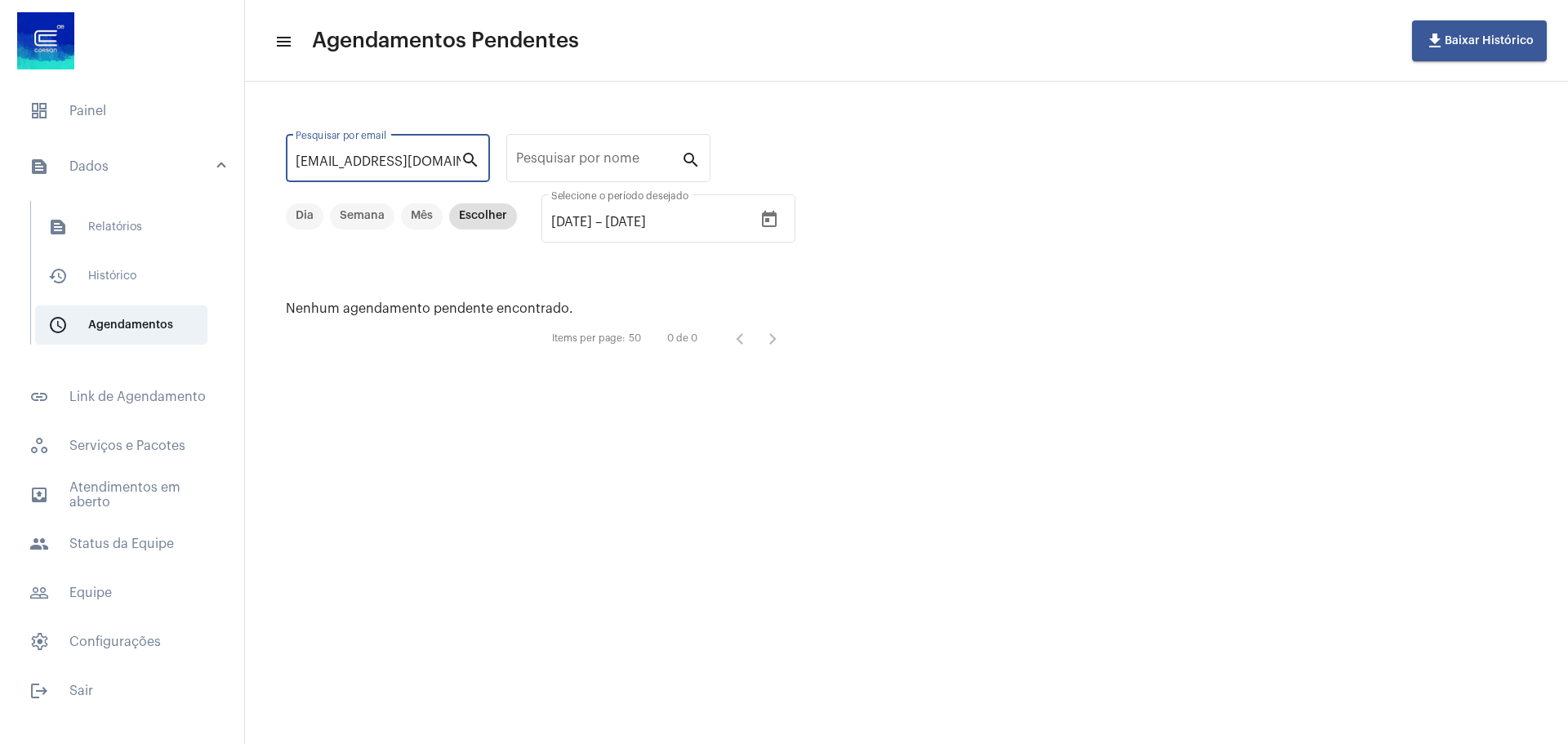
click at [381, 164] on input "[EMAIL_ADDRESS][DOMAIN_NAME]" at bounding box center [378, 161] width 165 height 15
click at [413, 169] on div "[EMAIL_ADDRESS][DOMAIN_NAME] Pesquisar por email" at bounding box center [378, 156] width 165 height 51
